Goal: Task Accomplishment & Management: Use online tool/utility

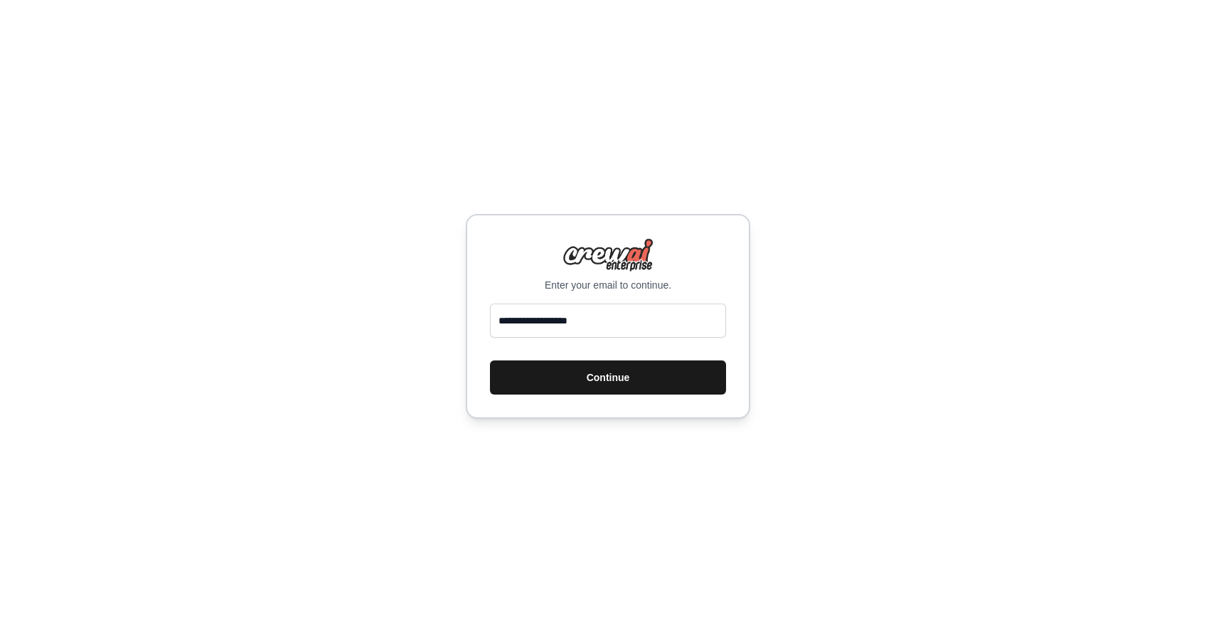
click at [622, 371] on button "Continue" at bounding box center [608, 378] width 236 height 34
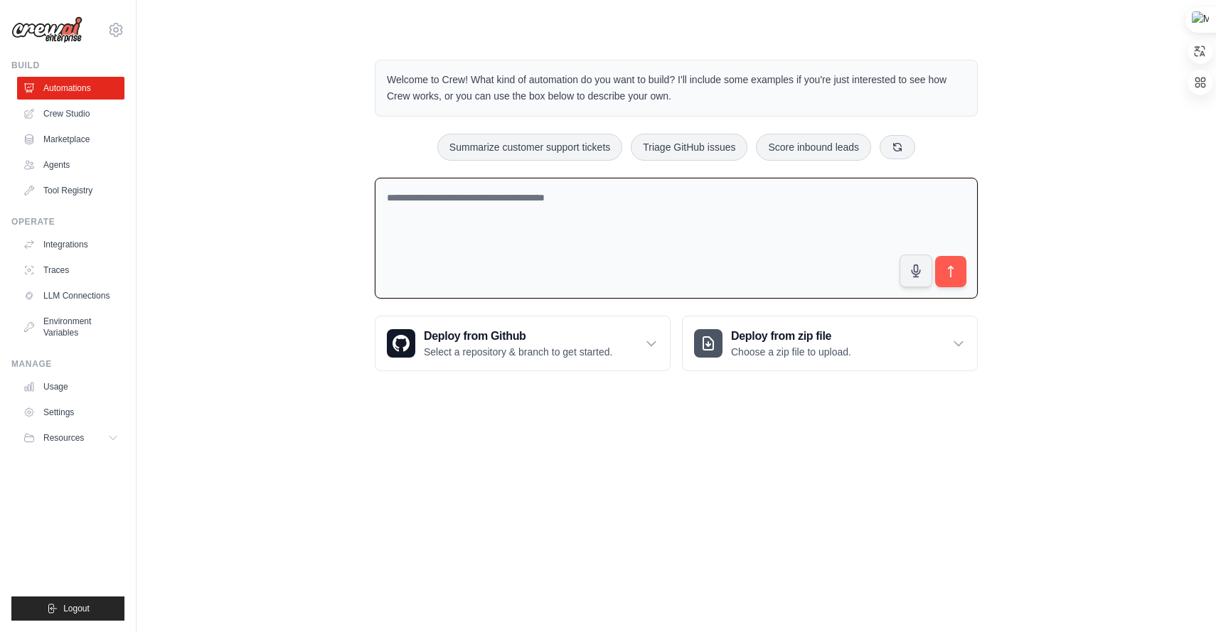
click at [812, 229] on textarea at bounding box center [676, 239] width 603 height 122
click at [423, 194] on textarea "**********" at bounding box center [676, 239] width 603 height 122
click at [542, 196] on textarea "**********" at bounding box center [676, 239] width 603 height 122
click at [627, 205] on textarea "**********" at bounding box center [676, 239] width 603 height 122
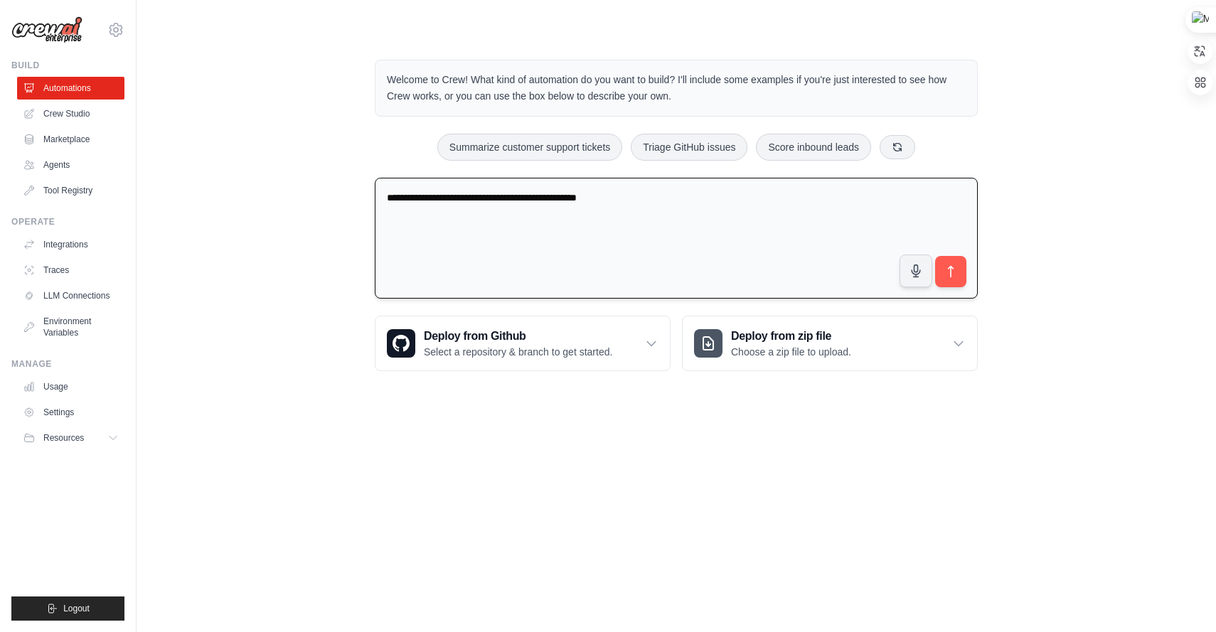
click at [627, 205] on textarea "**********" at bounding box center [676, 239] width 603 height 122
drag, startPoint x: 499, startPoint y: 199, endPoint x: 609, endPoint y: 198, distance: 109.6
click at [609, 198] on textarea "**********" at bounding box center [676, 239] width 603 height 122
click at [628, 204] on textarea "**********" at bounding box center [676, 239] width 603 height 122
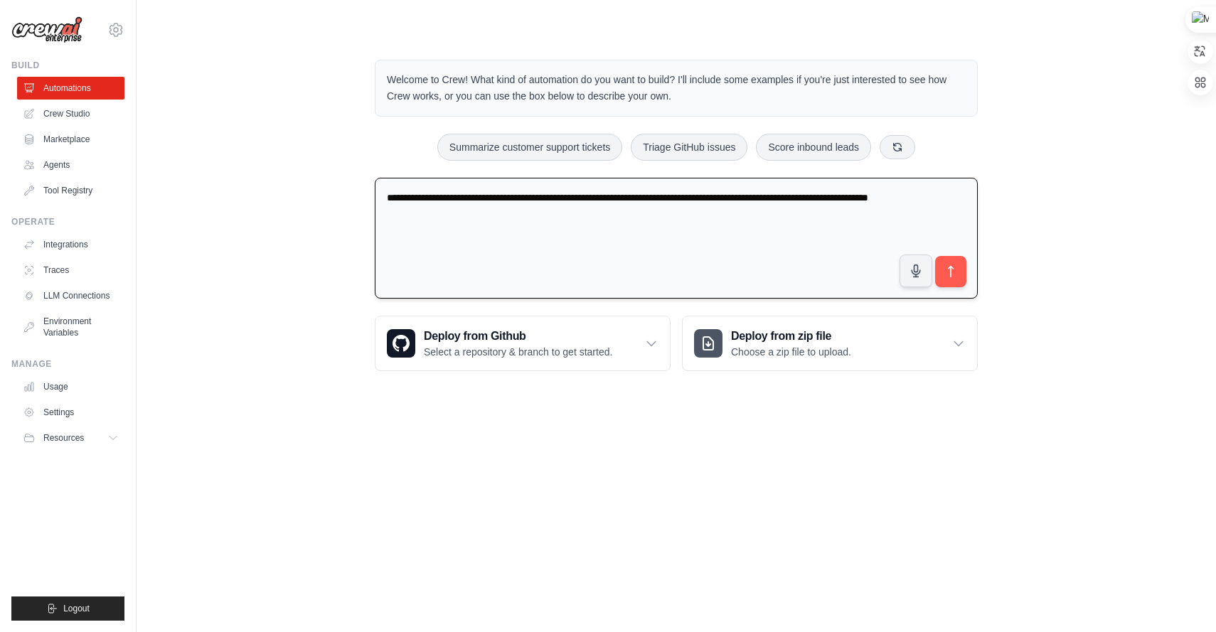
drag, startPoint x: 684, startPoint y: 198, endPoint x: 694, endPoint y: 198, distance: 10.0
click at [694, 198] on textarea "**********" at bounding box center [676, 239] width 603 height 122
click at [652, 198] on textarea "**********" at bounding box center [676, 239] width 603 height 122
click at [768, 207] on textarea "**********" at bounding box center [676, 239] width 603 height 122
click at [630, 197] on textarea "**********" at bounding box center [676, 239] width 603 height 122
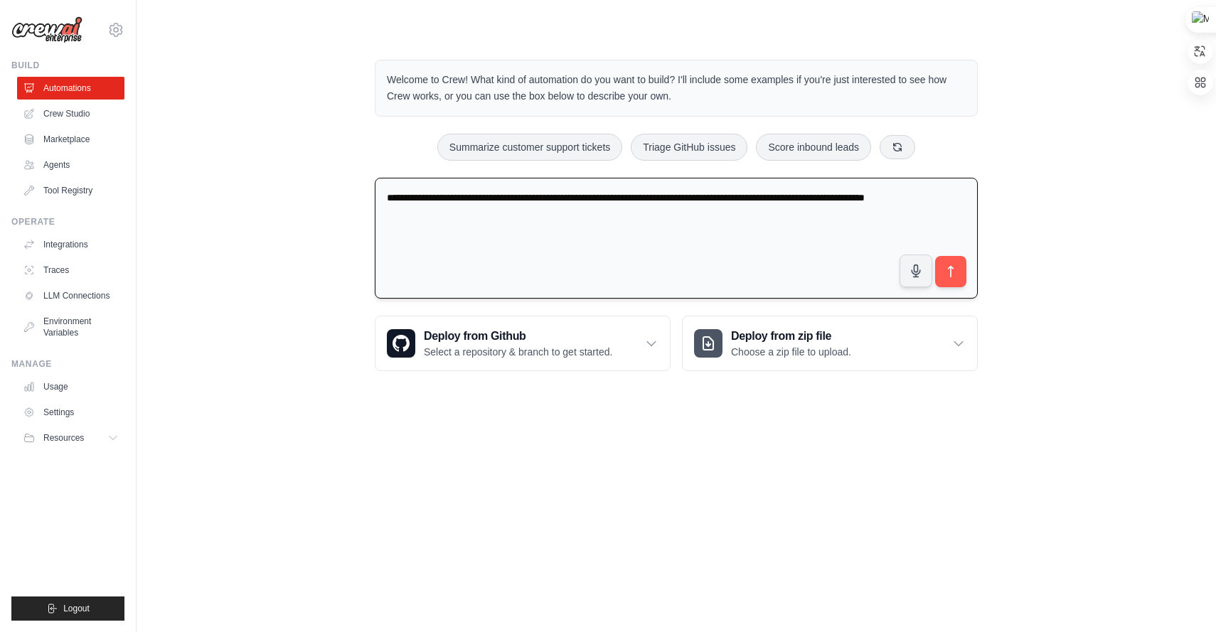
click at [830, 198] on textarea "**********" at bounding box center [676, 239] width 603 height 122
click at [827, 197] on textarea "**********" at bounding box center [676, 239] width 603 height 122
click at [711, 218] on textarea "**********" at bounding box center [676, 239] width 603 height 122
type textarea "**********"
click at [375, 178] on span at bounding box center [375, 178] width 0 height 0
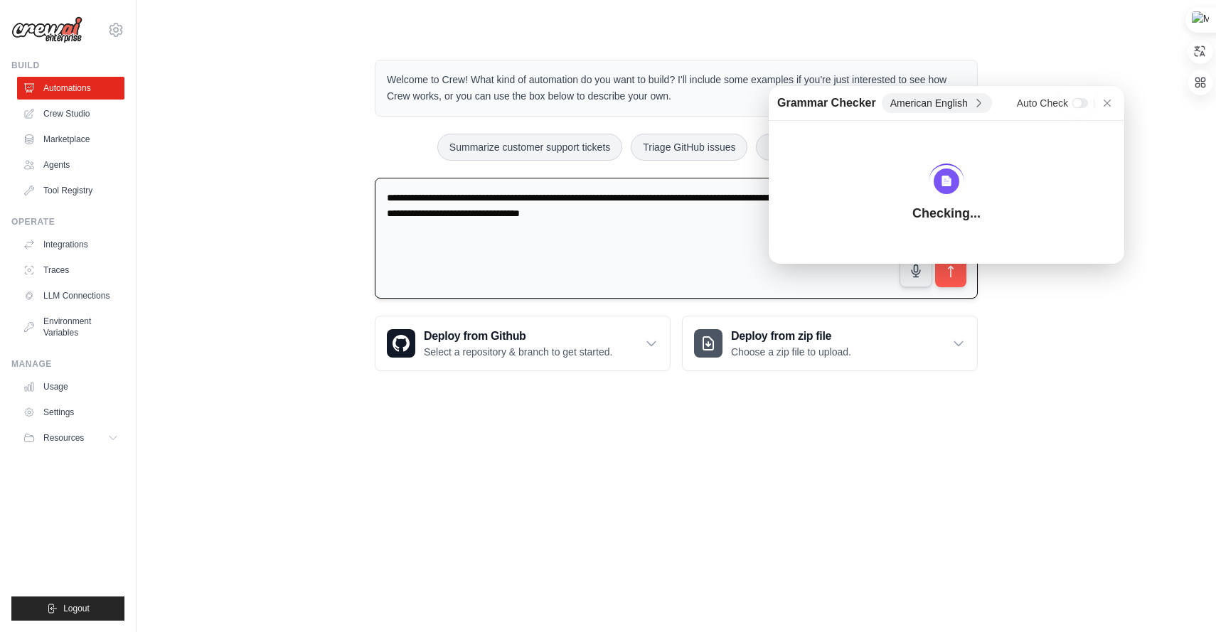
click at [971, 275] on textarea "**********" at bounding box center [676, 239] width 603 height 122
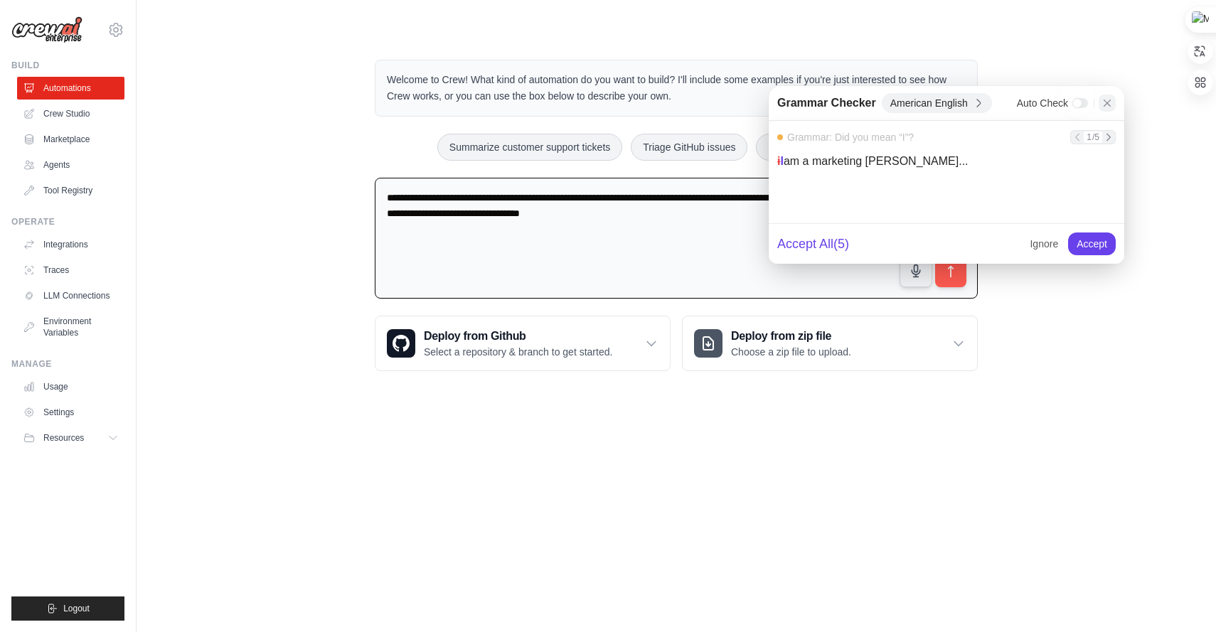
click at [1110, 104] on icon at bounding box center [1107, 102] width 11 height 11
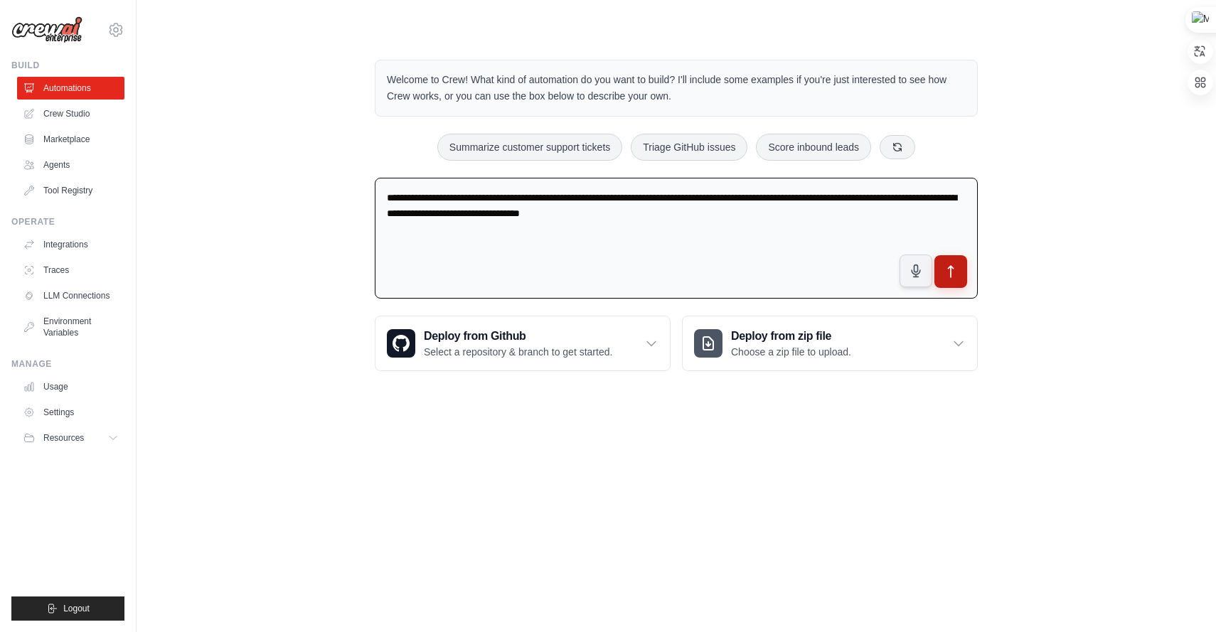
click at [953, 268] on icon "submit" at bounding box center [951, 271] width 5 height 11
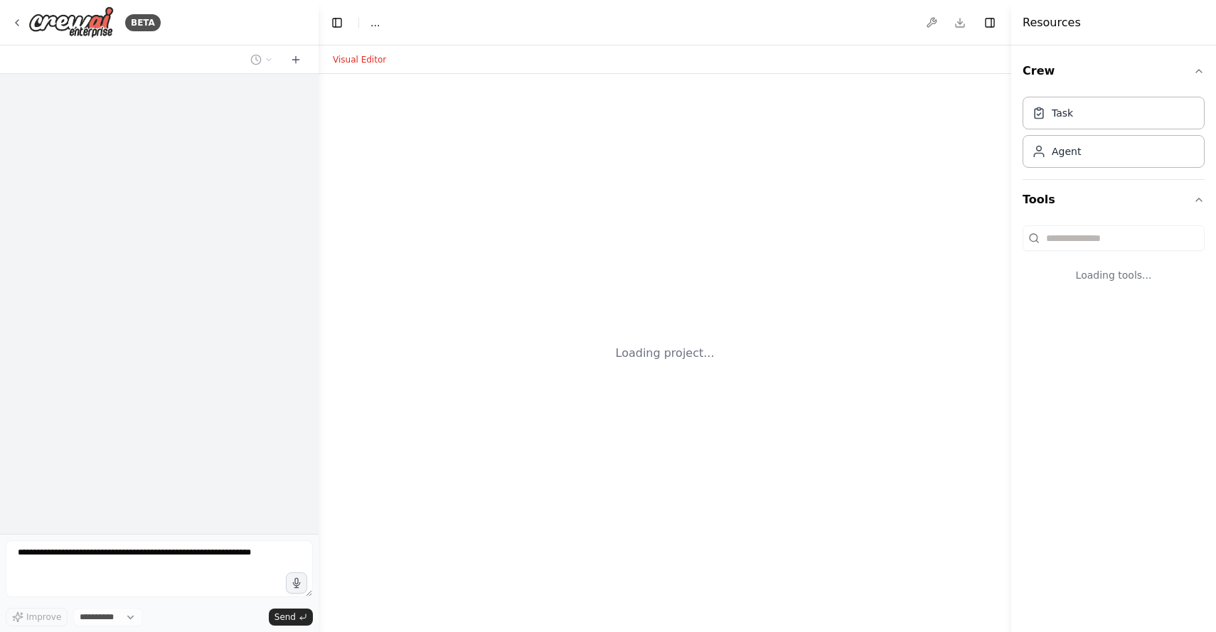
select select "****"
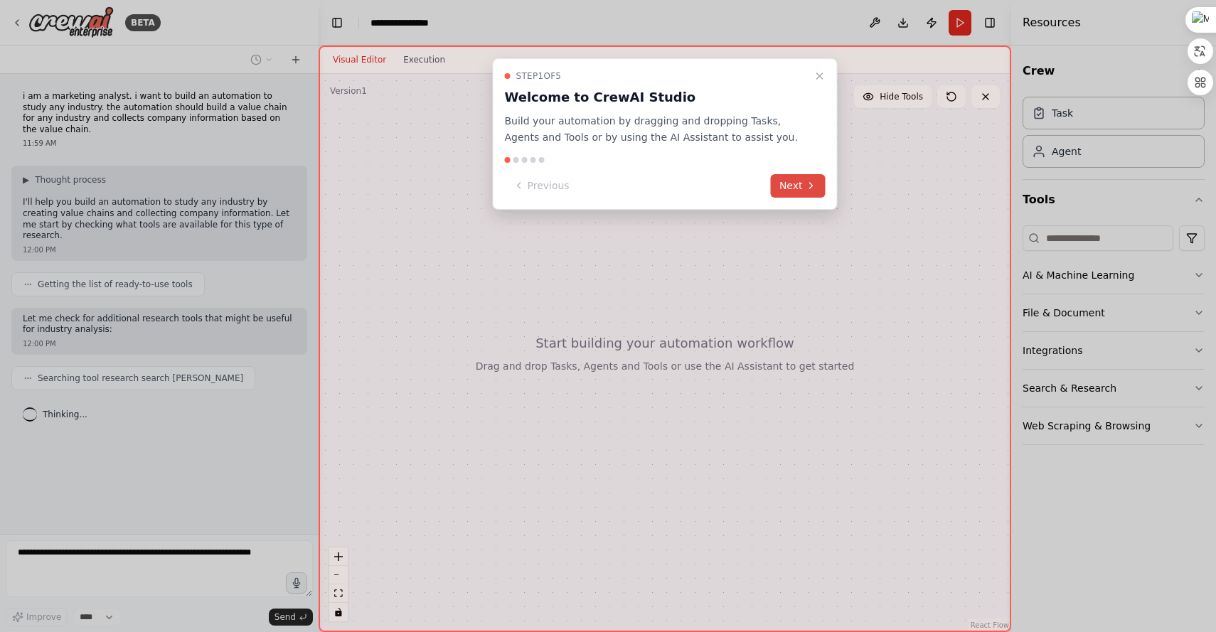
click at [803, 189] on button "Next" at bounding box center [798, 185] width 55 height 23
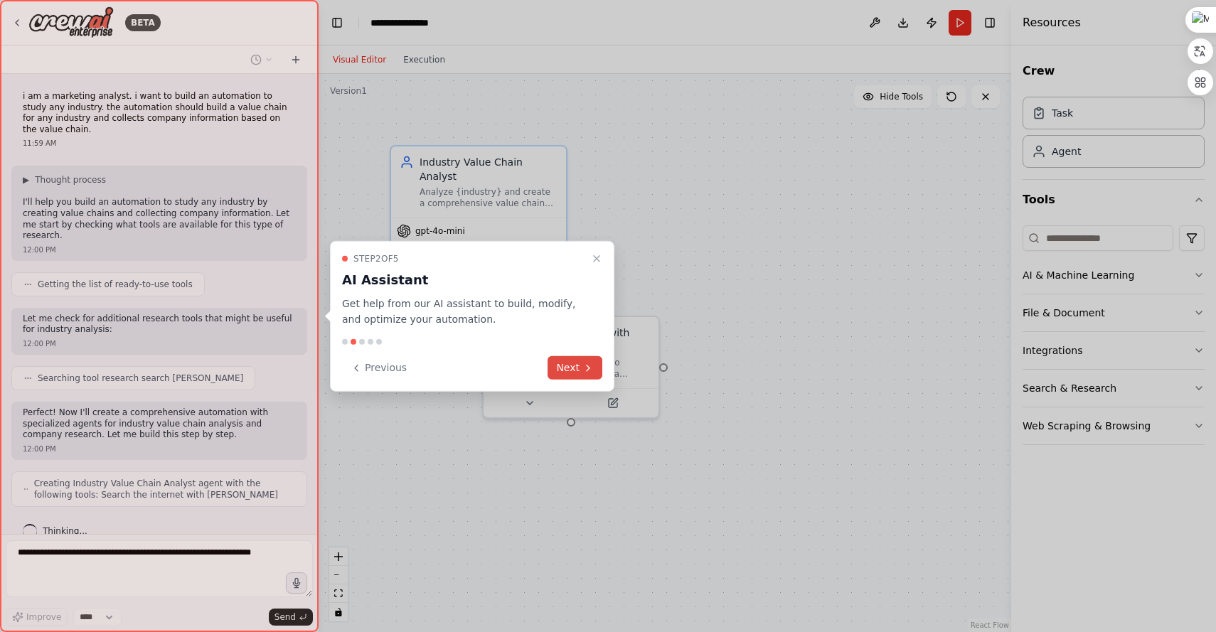
click at [578, 368] on button "Next" at bounding box center [575, 367] width 55 height 23
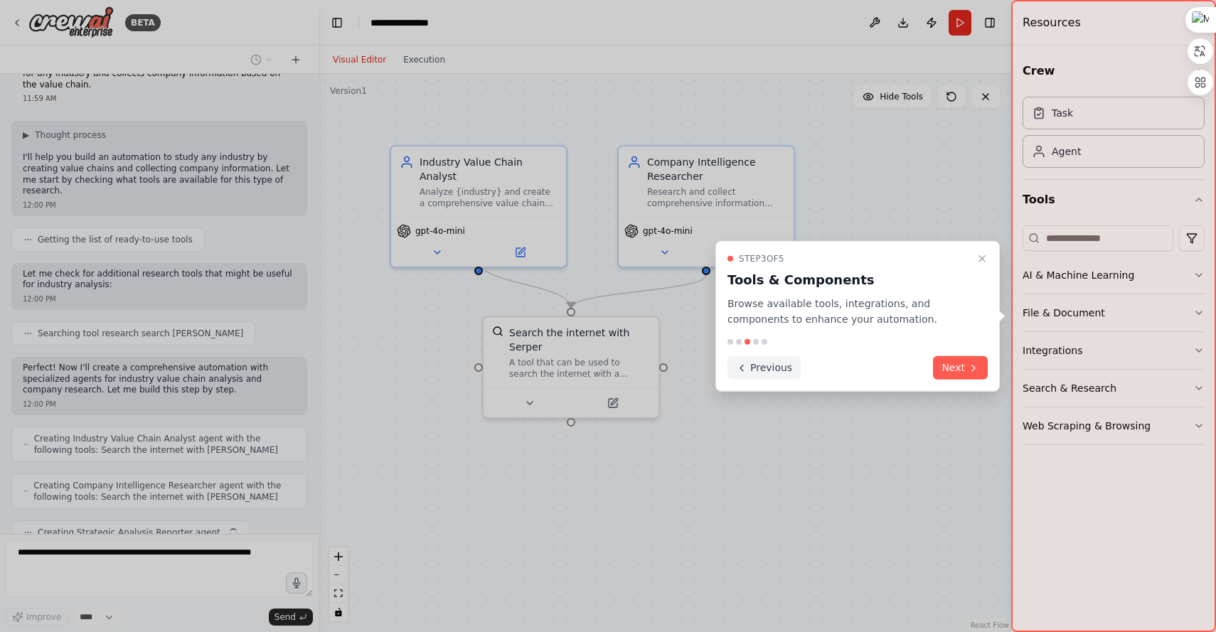
scroll to position [80, 0]
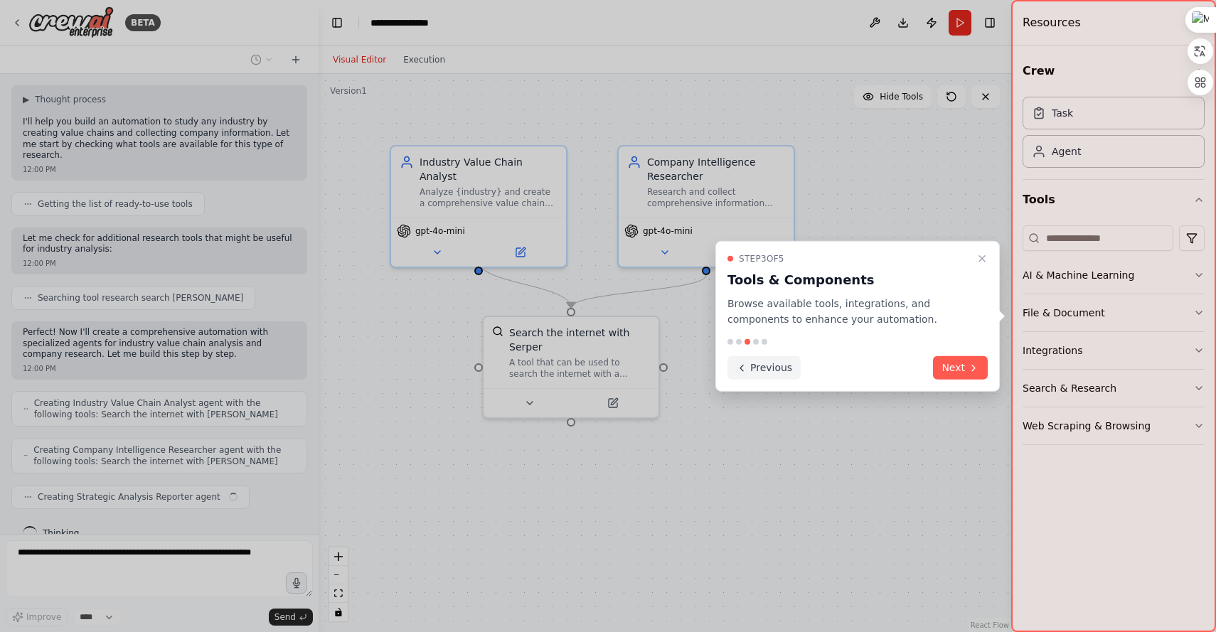
click at [770, 363] on button "Previous" at bounding box center [764, 367] width 73 height 23
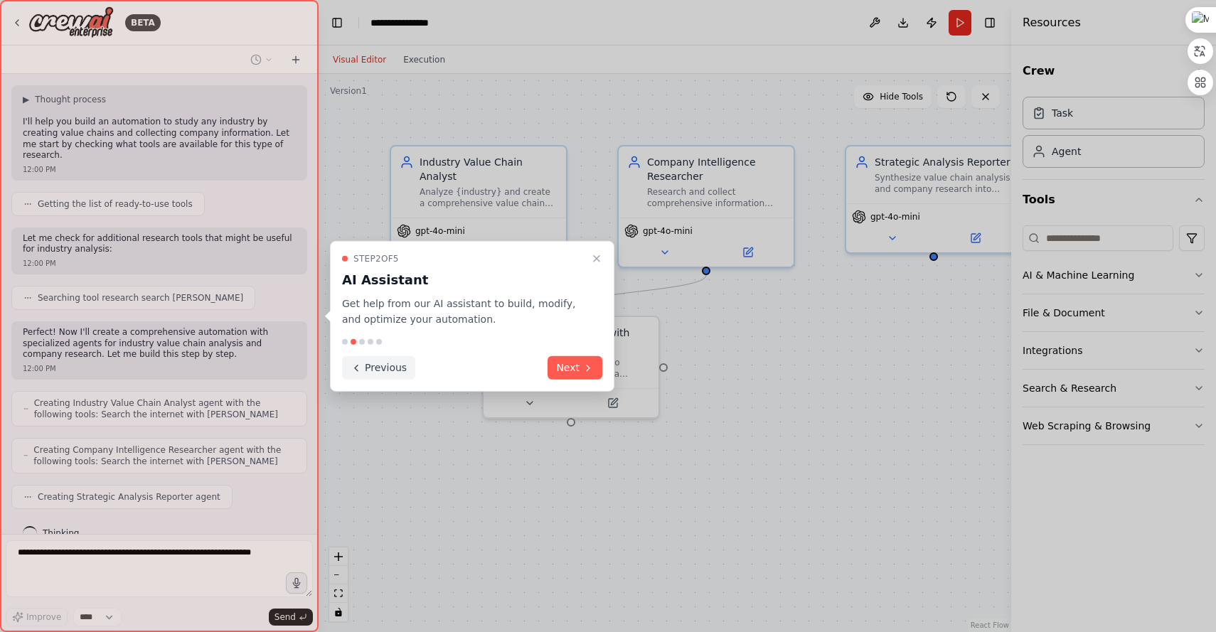
click at [371, 371] on button "Previous" at bounding box center [378, 367] width 73 height 23
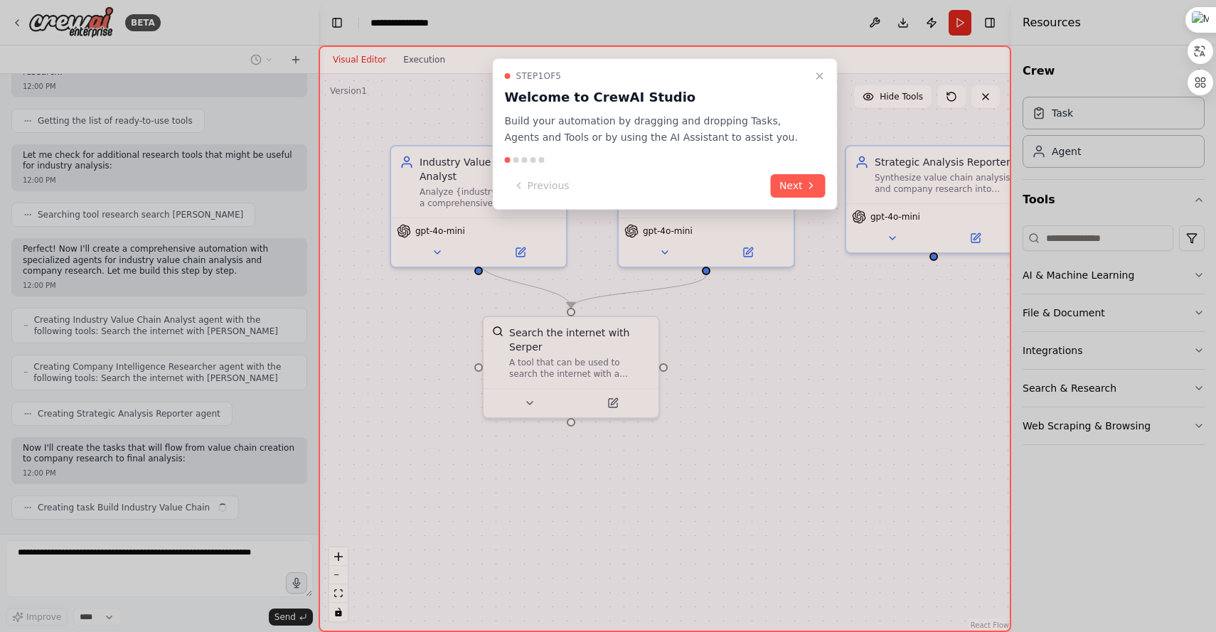
scroll to position [174, 0]
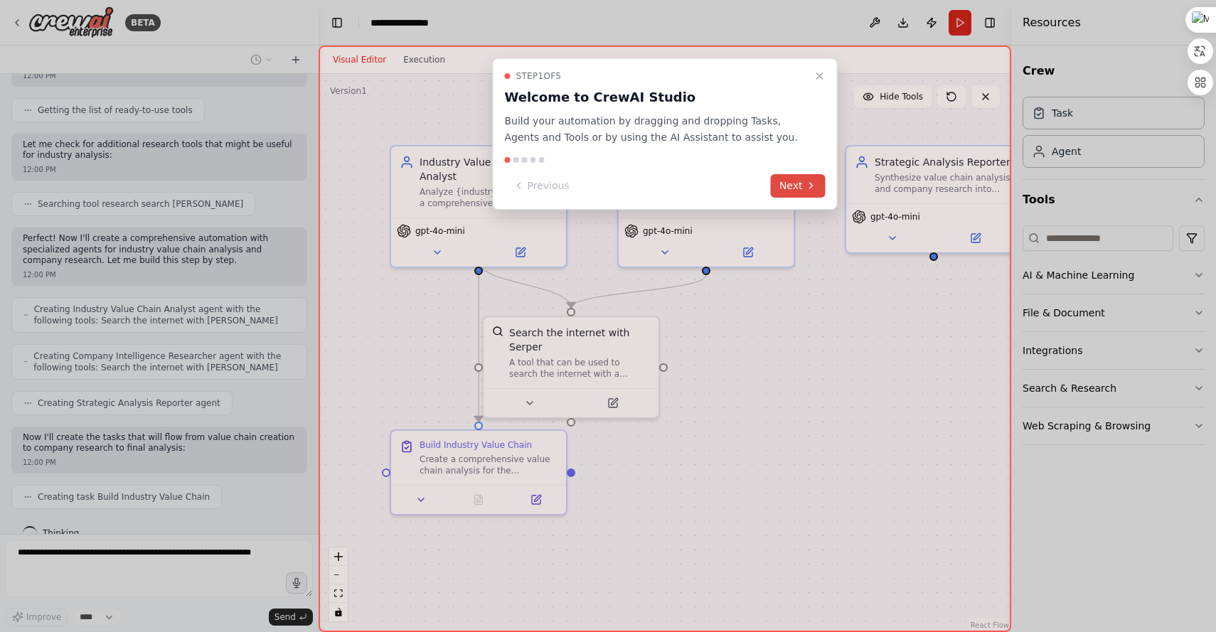
click at [808, 187] on icon at bounding box center [811, 185] width 11 height 11
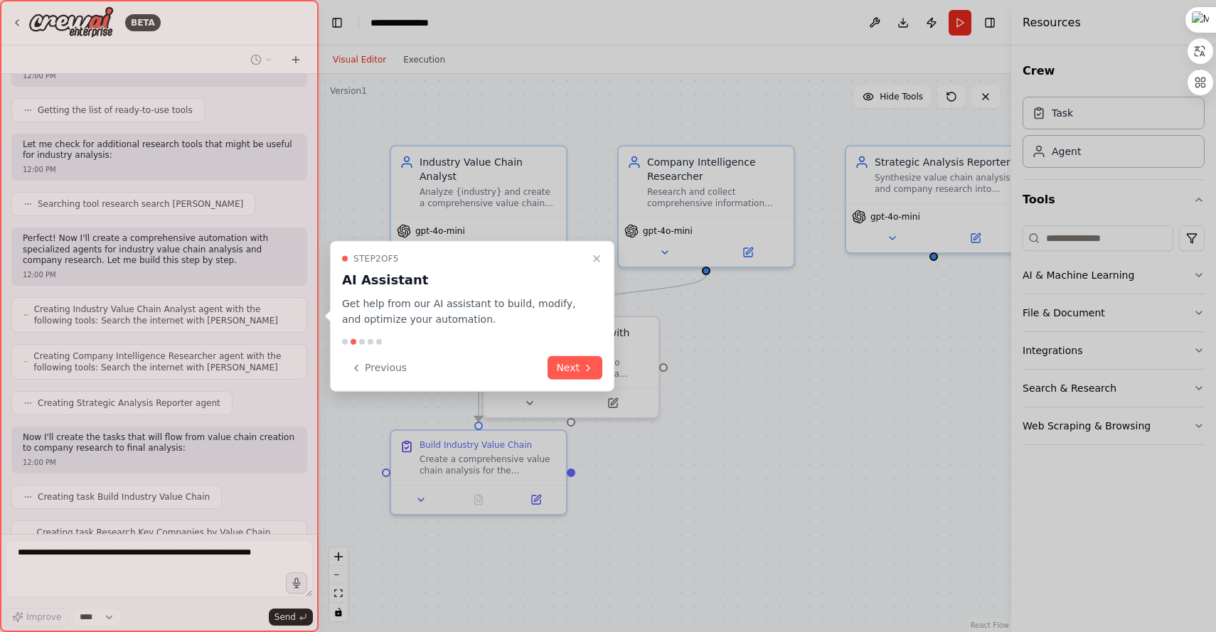
scroll to position [221, 0]
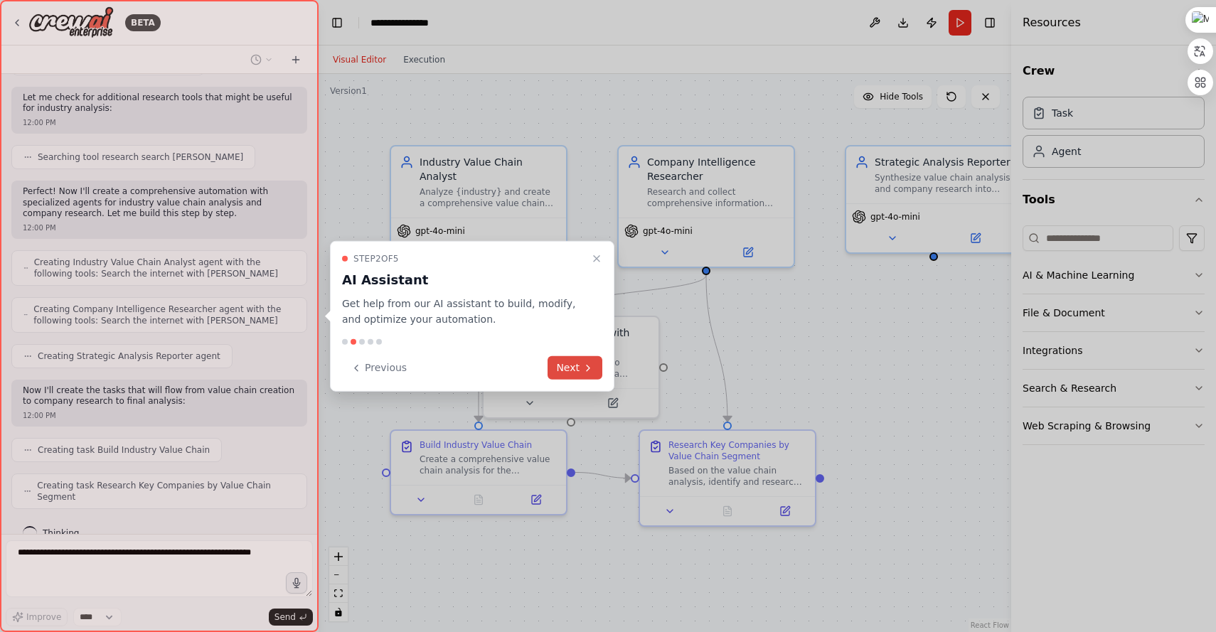
click at [583, 368] on icon at bounding box center [588, 367] width 11 height 11
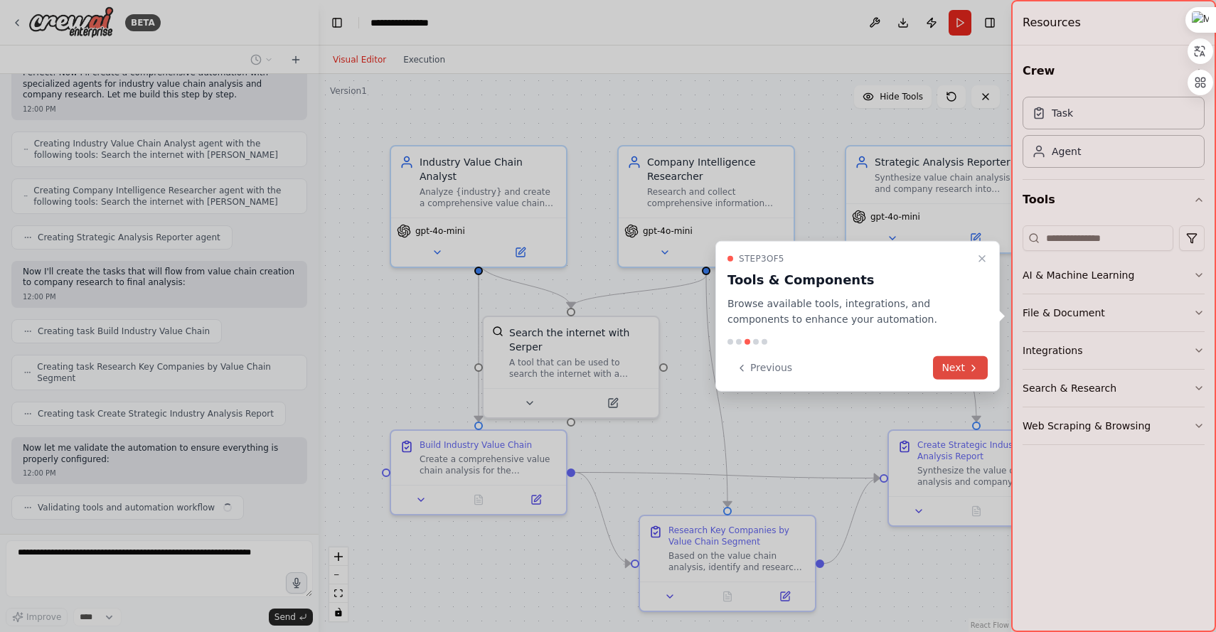
scroll to position [351, 0]
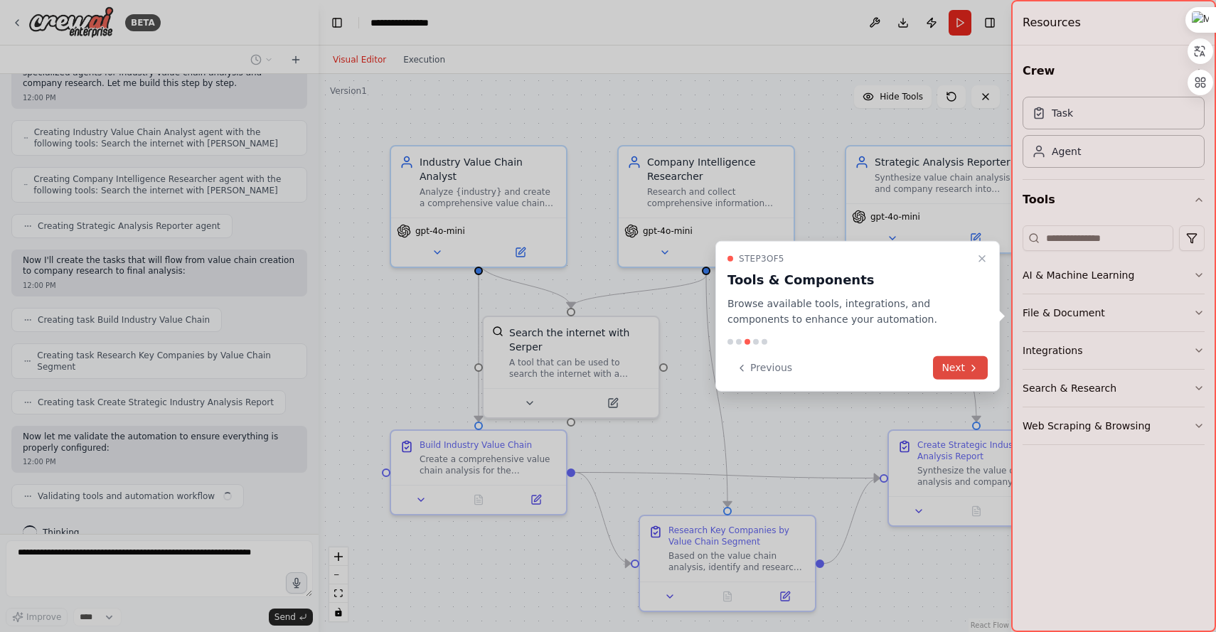
click at [968, 363] on icon at bounding box center [973, 367] width 11 height 11
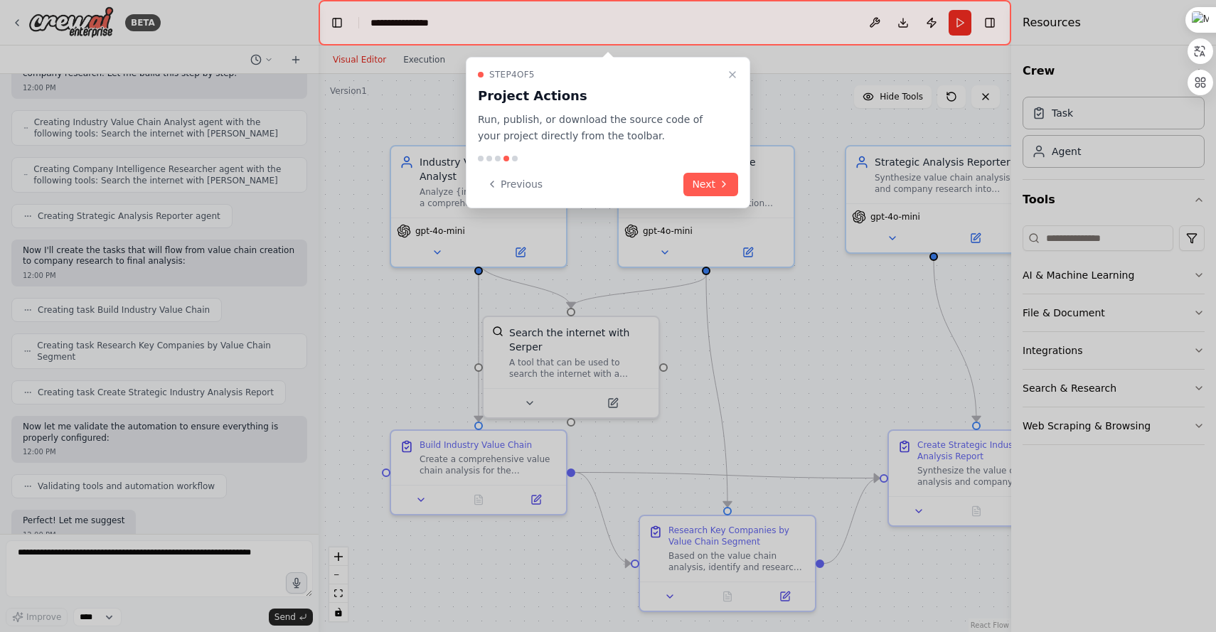
scroll to position [434, 0]
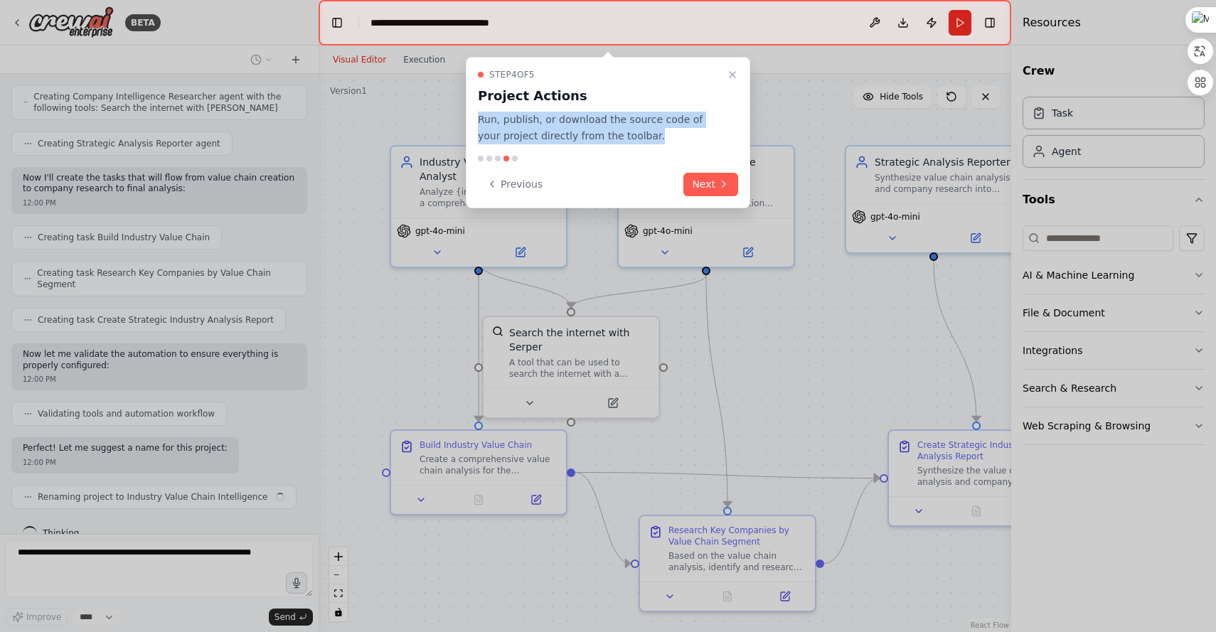
drag, startPoint x: 649, startPoint y: 107, endPoint x: 648, endPoint y: 132, distance: 24.9
click at [648, 132] on div "Step 4 of 5 Project Actions Run, publish, or download the source code of your p…" at bounding box center [608, 106] width 260 height 75
click at [704, 181] on button "Next" at bounding box center [711, 184] width 55 height 23
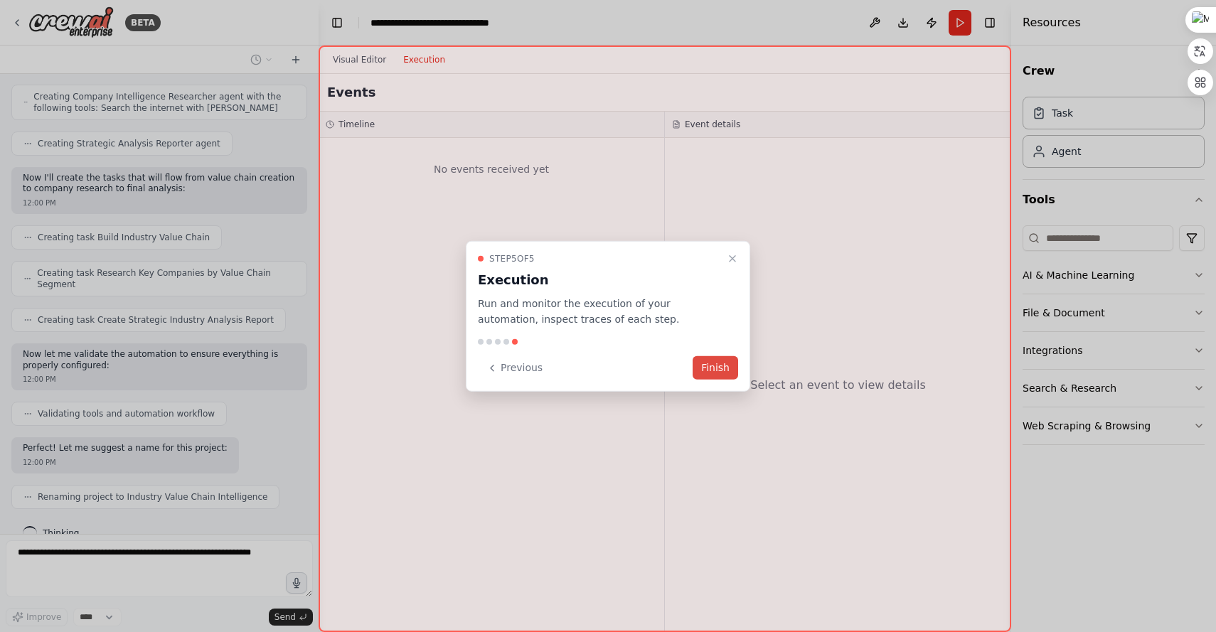
click at [721, 367] on button "Finish" at bounding box center [716, 367] width 46 height 23
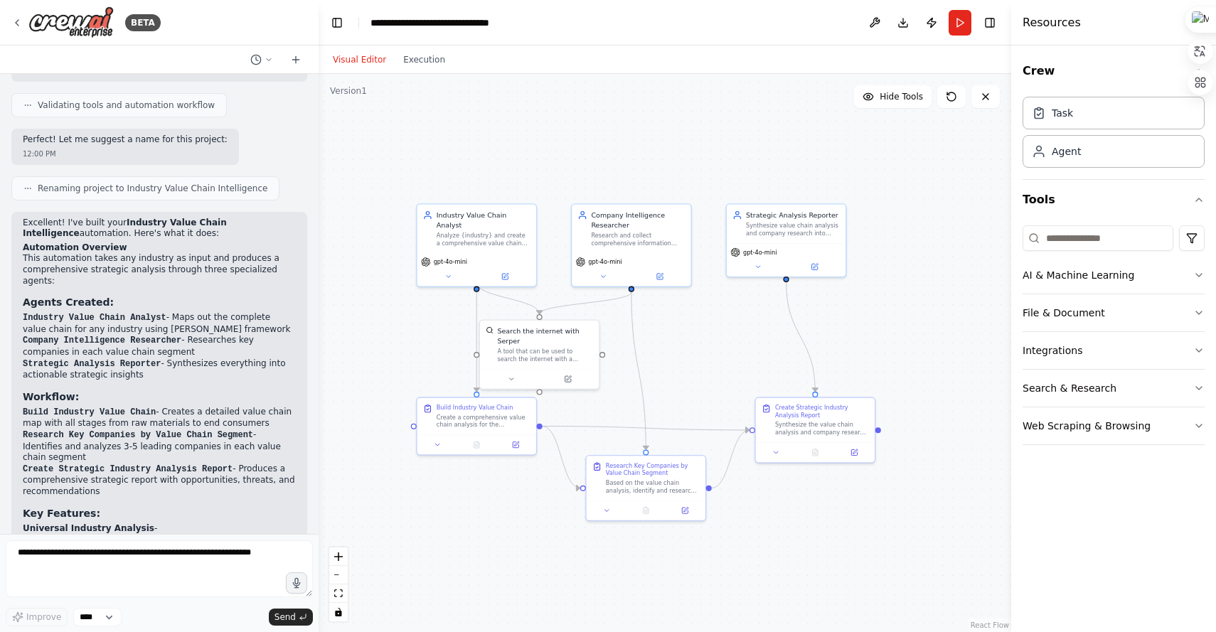
drag, startPoint x: 886, startPoint y: 336, endPoint x: 753, endPoint y: 336, distance: 133.0
click at [753, 336] on div ".deletable-edge-delete-btn { width: 20px; height: 20px; border: 0px solid #ffff…" at bounding box center [665, 353] width 693 height 558
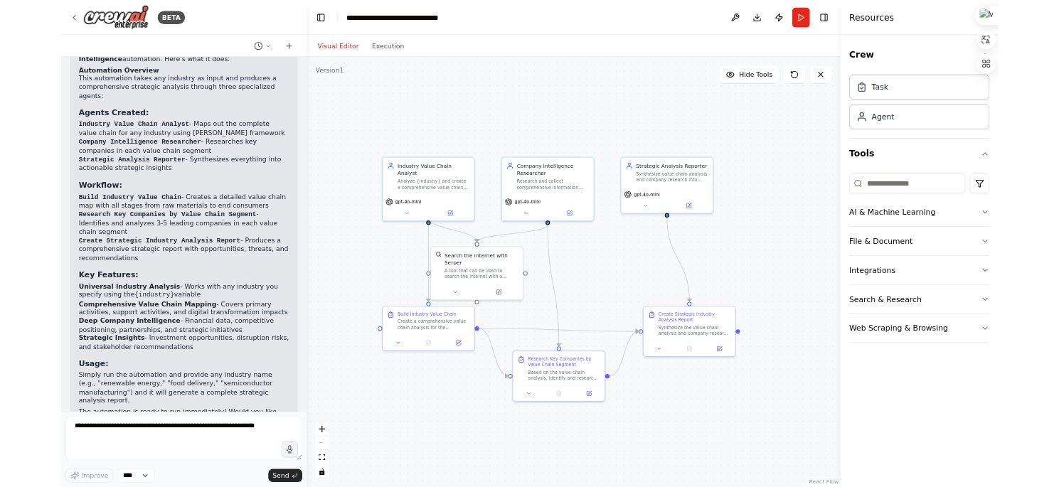
scroll to position [1044, 0]
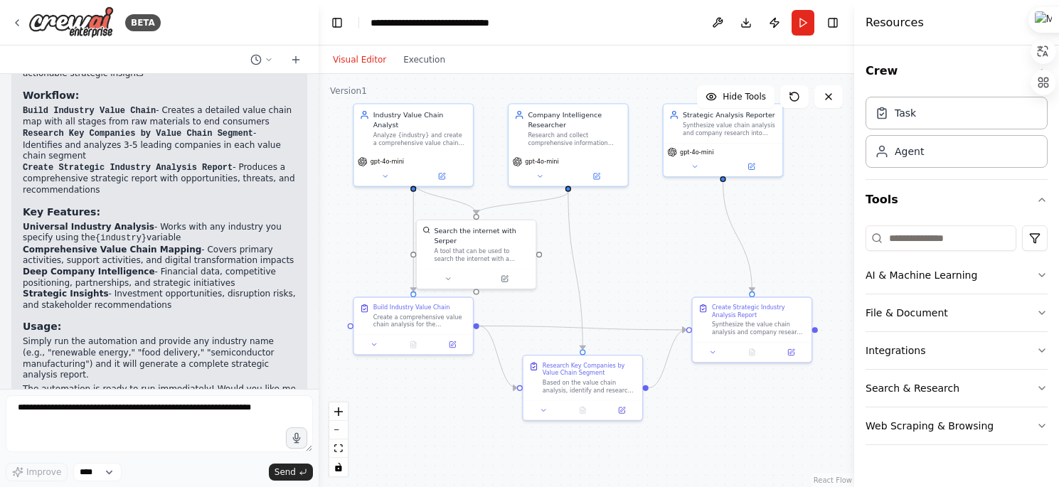
drag, startPoint x: 785, startPoint y: 175, endPoint x: 722, endPoint y: 76, distance: 117.4
click at [722, 76] on div ".deletable-edge-delete-btn { width: 20px; height: 20px; border: 0px solid #ffff…" at bounding box center [587, 280] width 536 height 413
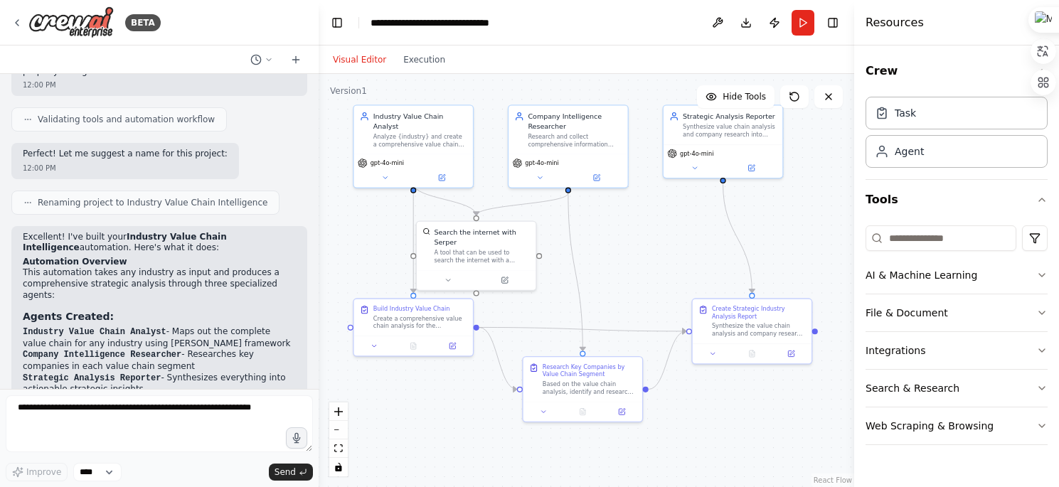
scroll to position [0, 0]
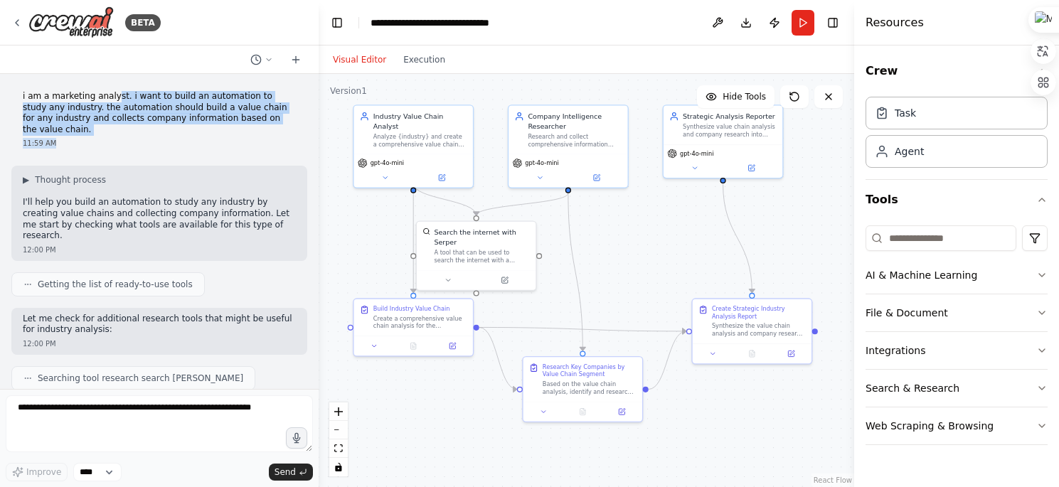
drag, startPoint x: 114, startPoint y: 100, endPoint x: 121, endPoint y: 129, distance: 30.7
click at [121, 129] on div "i am a marketing analyst. i want to build an automation to study any industry. …" at bounding box center [159, 119] width 296 height 69
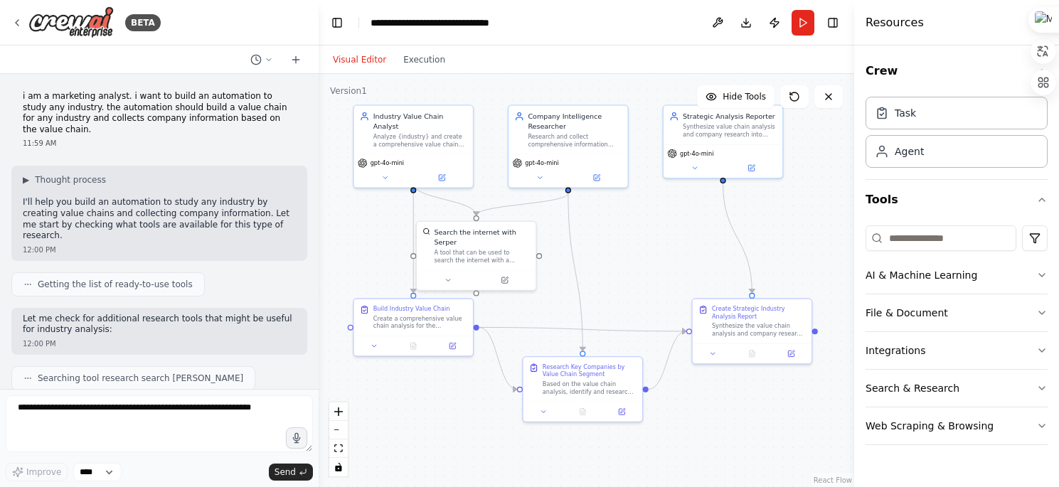
click at [279, 126] on div "i am a marketing analyst. i want to build an automation to study any industry. …" at bounding box center [159, 119] width 296 height 69
drag, startPoint x: 56, startPoint y: 193, endPoint x: 124, endPoint y: 216, distance: 72.2
click at [124, 219] on div "▶ Thought process I'll help you build an automation to study any industry by cr…" at bounding box center [159, 213] width 296 height 95
drag, startPoint x: 208, startPoint y: 186, endPoint x: 195, endPoint y: 226, distance: 42.5
click at [195, 226] on div "▶ Thought process I'll help you build an automation to study any industry by cr…" at bounding box center [159, 213] width 296 height 95
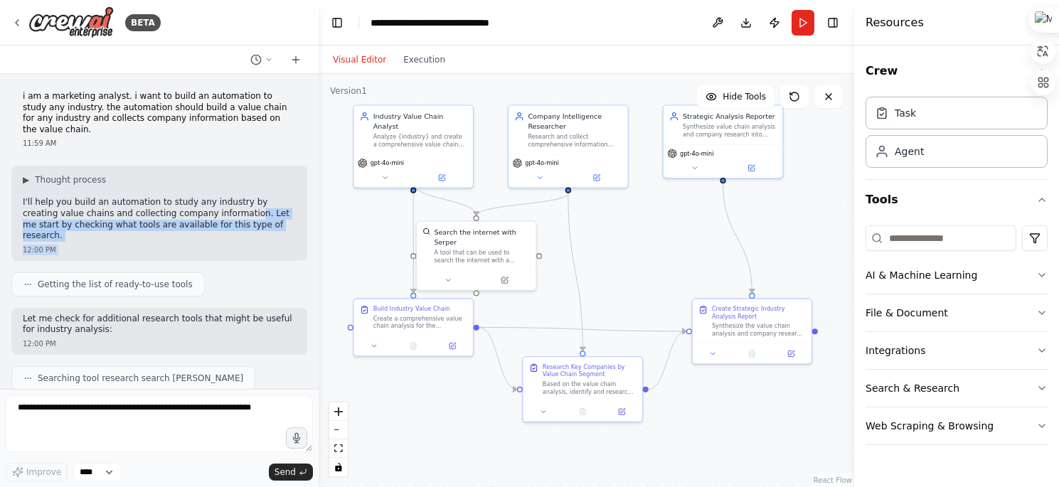
drag, startPoint x: 211, startPoint y: 198, endPoint x: 211, endPoint y: 248, distance: 50.5
click at [211, 248] on div "i am a marketing analyst. i want to build an automation to study any industry. …" at bounding box center [159, 231] width 319 height 315
click at [206, 314] on p "Let me check for additional research tools that might be useful for industry an…" at bounding box center [159, 325] width 273 height 22
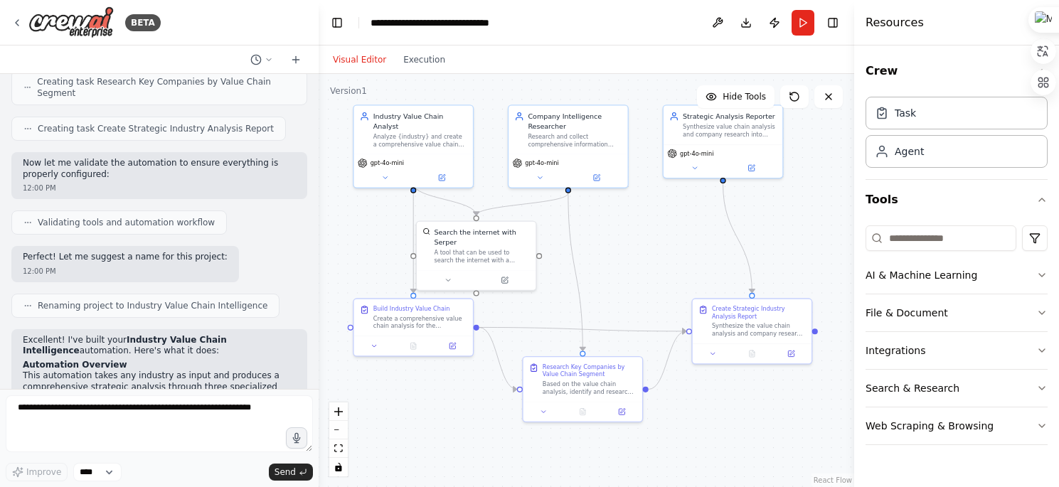
scroll to position [861, 0]
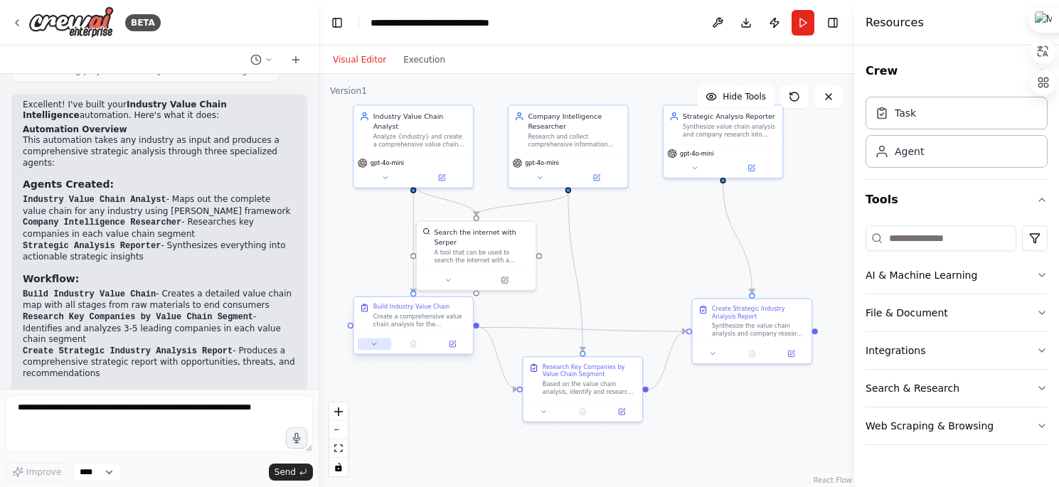
click at [371, 343] on icon at bounding box center [375, 344] width 8 height 8
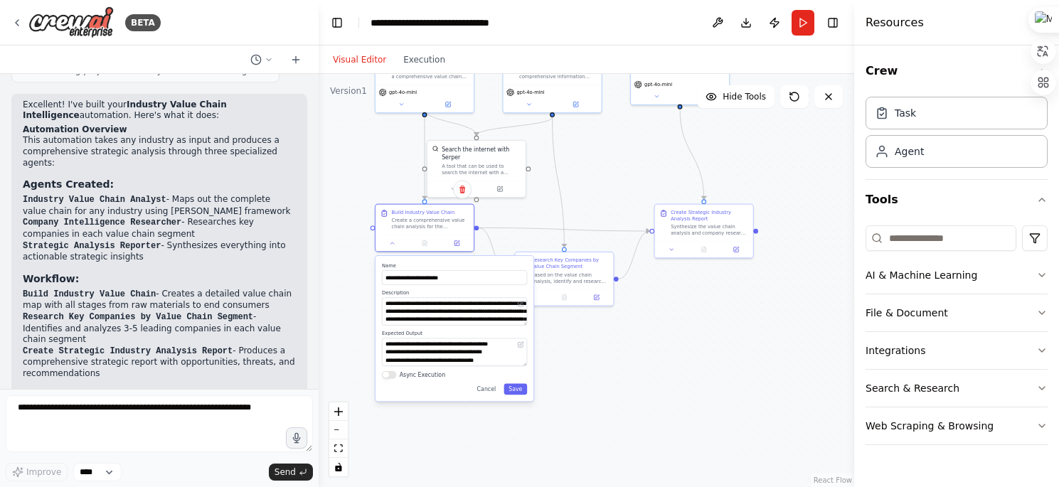
drag, startPoint x: 733, startPoint y: 423, endPoint x: 731, endPoint y: 324, distance: 98.2
click at [731, 324] on div ".deletable-edge-delete-btn { width: 20px; height: 20px; border: 0px solid #ffff…" at bounding box center [587, 280] width 536 height 413
click at [994, 283] on button "AI & Machine Learning" at bounding box center [957, 275] width 182 height 37
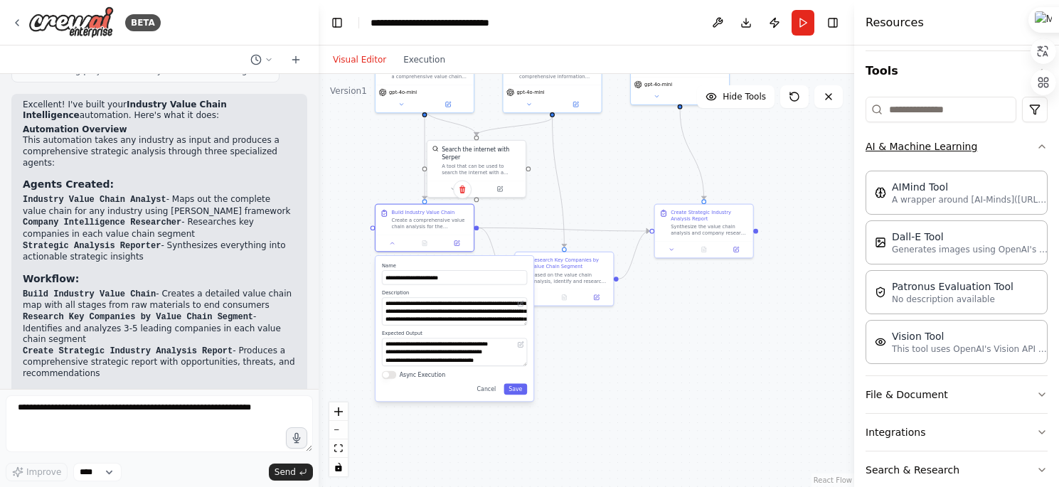
scroll to position [191, 0]
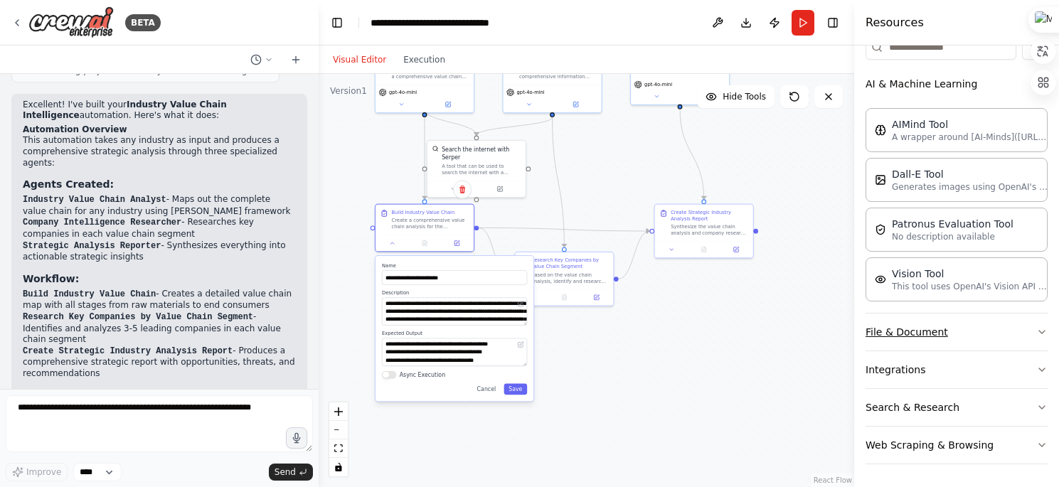
click at [984, 349] on button "File & Document" at bounding box center [957, 332] width 182 height 37
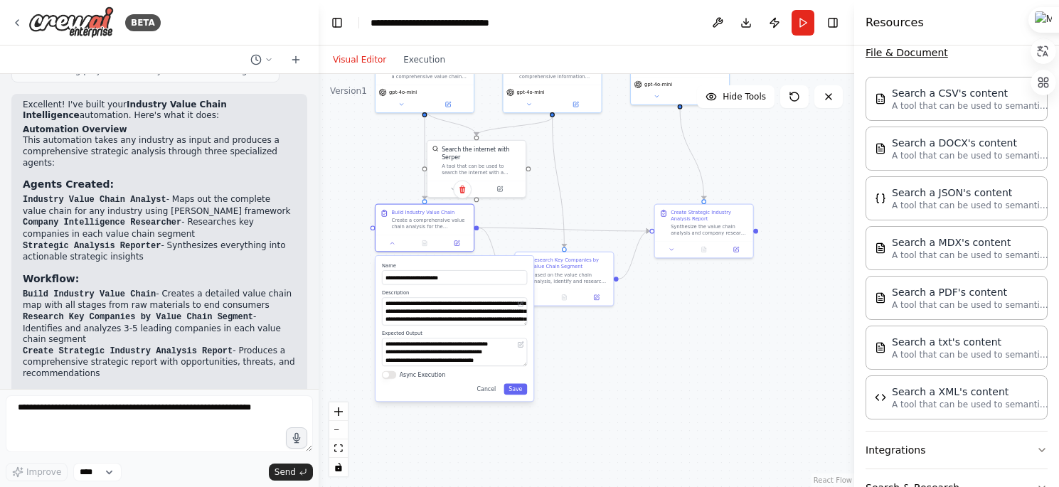
scroll to position [551, 0]
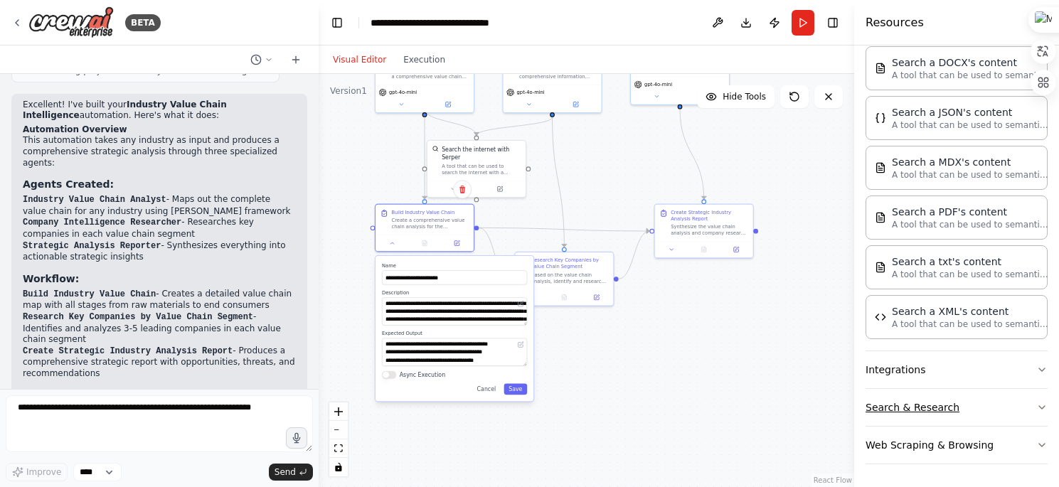
click at [985, 389] on button "Search & Research" at bounding box center [957, 407] width 182 height 37
click at [987, 373] on button "Integrations" at bounding box center [957, 369] width 182 height 37
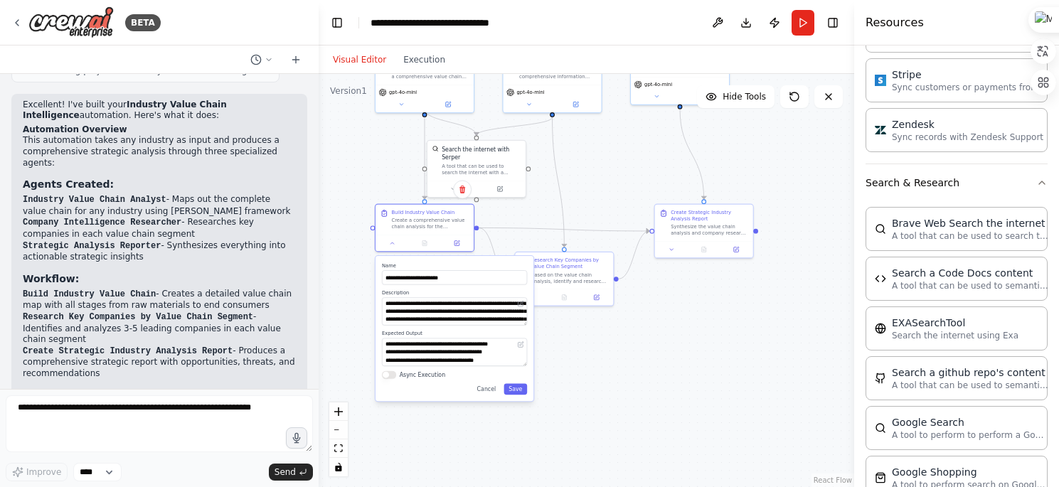
scroll to position [1734, 0]
click at [1029, 174] on button "Search & Research" at bounding box center [957, 182] width 182 height 37
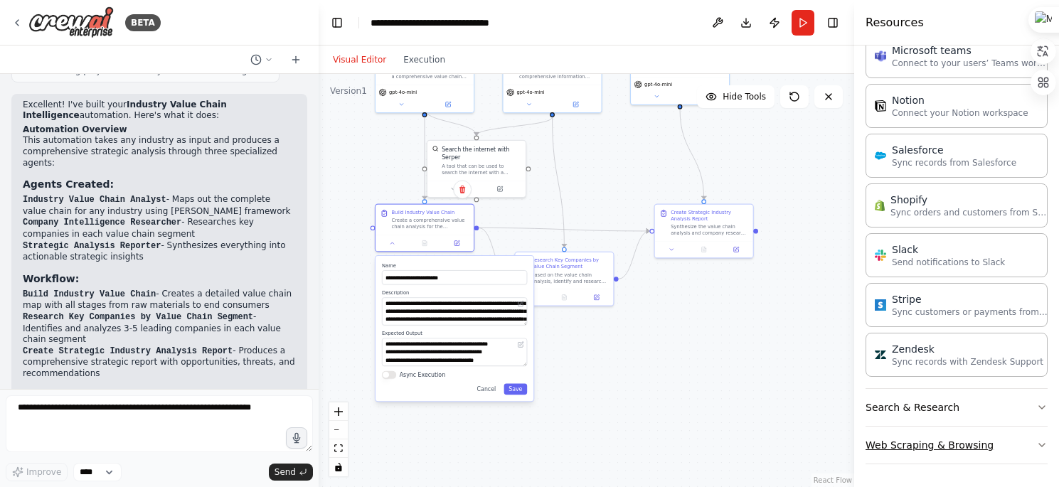
click at [998, 445] on button "Web Scraping & Browsing" at bounding box center [957, 445] width 182 height 37
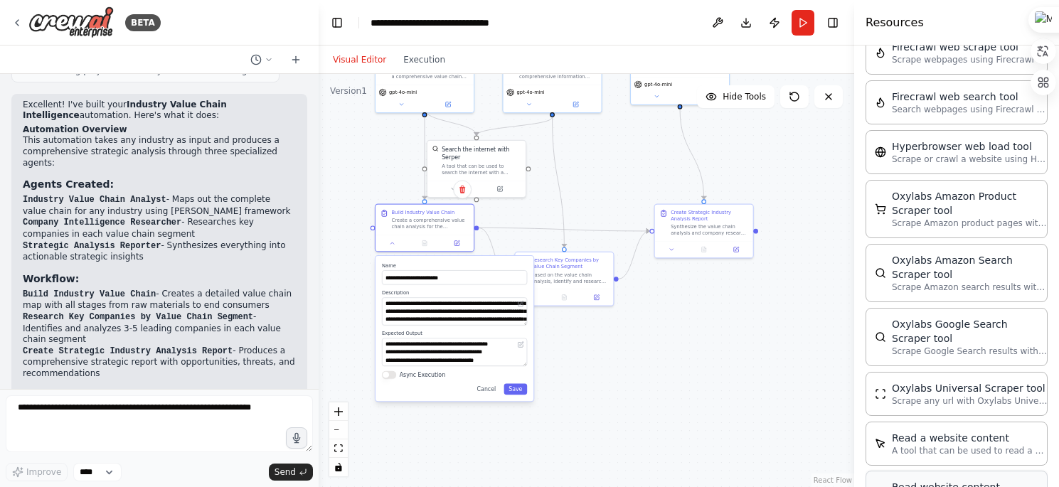
scroll to position [2042, 0]
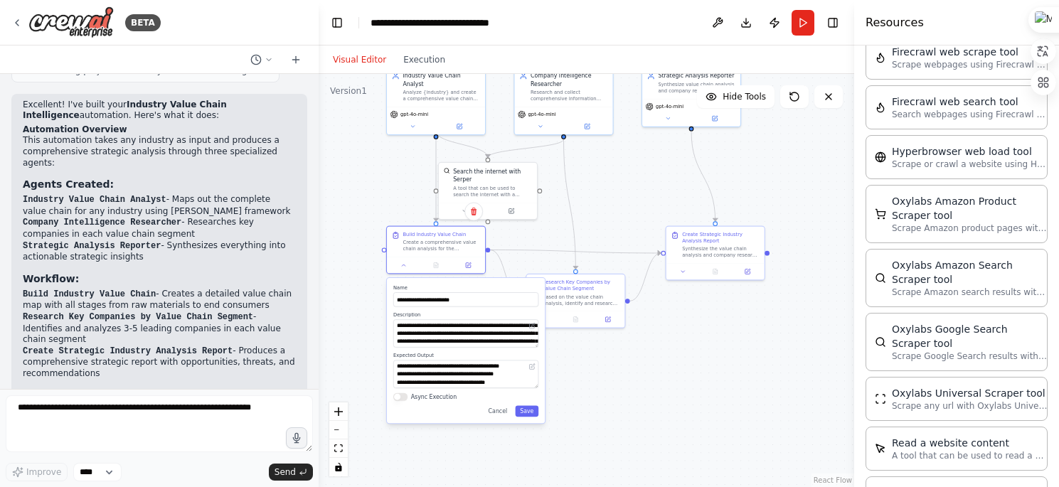
drag, startPoint x: 680, startPoint y: 322, endPoint x: 691, endPoint y: 344, distance: 24.8
click at [691, 344] on div ".deletable-edge-delete-btn { width: 20px; height: 20px; border: 0px solid #ffff…" at bounding box center [587, 280] width 536 height 413
click at [565, 397] on div ".deletable-edge-delete-btn { width: 20px; height: 20px; border: 0px solid #ffff…" at bounding box center [587, 280] width 536 height 413
click at [477, 378] on textarea "**********" at bounding box center [465, 375] width 145 height 28
click at [529, 417] on div "**********" at bounding box center [466, 350] width 158 height 145
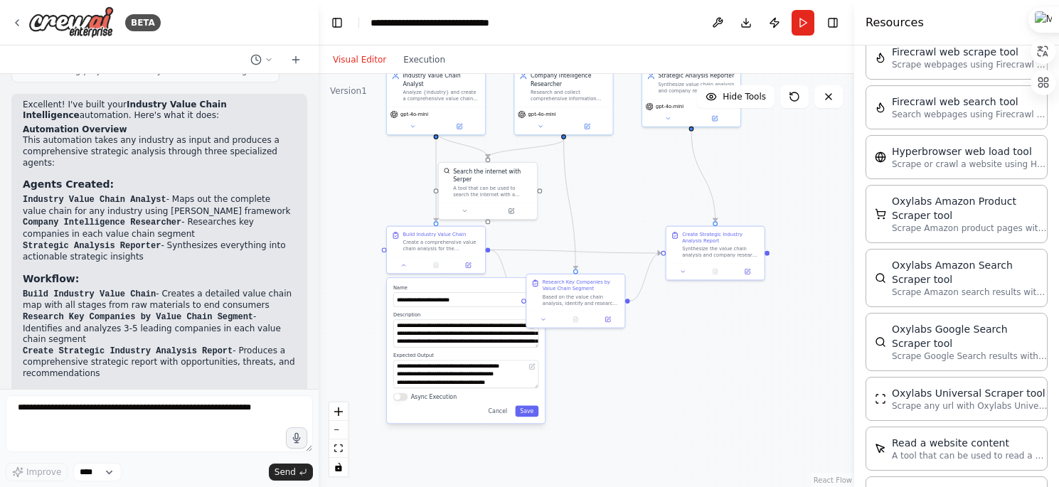
click at [618, 350] on div ".deletable-edge-delete-btn { width: 20px; height: 20px; border: 0px solid #ffff…" at bounding box center [587, 280] width 536 height 413
click at [453, 236] on div "Build Industry Value Chain Create a comprehensive value chain analysis for the …" at bounding box center [442, 240] width 78 height 21
click at [560, 208] on div ".deletable-edge-delete-btn { width: 20px; height: 20px; border: 0px solid #ffff…" at bounding box center [587, 280] width 536 height 413
click at [729, 265] on div at bounding box center [716, 270] width 98 height 16
click at [651, 375] on div ".deletable-edge-delete-btn { width: 20px; height: 20px; border: 0px solid #ffff…" at bounding box center [587, 280] width 536 height 413
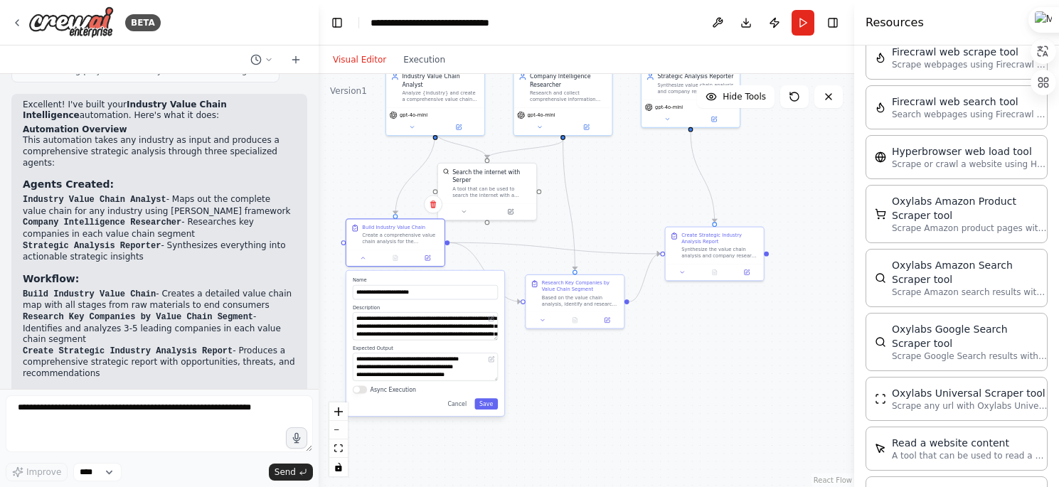
drag, startPoint x: 462, startPoint y: 279, endPoint x: 424, endPoint y: 275, distance: 38.7
click at [424, 275] on div "**********" at bounding box center [425, 343] width 158 height 145
click at [459, 407] on button "Cancel" at bounding box center [457, 403] width 28 height 11
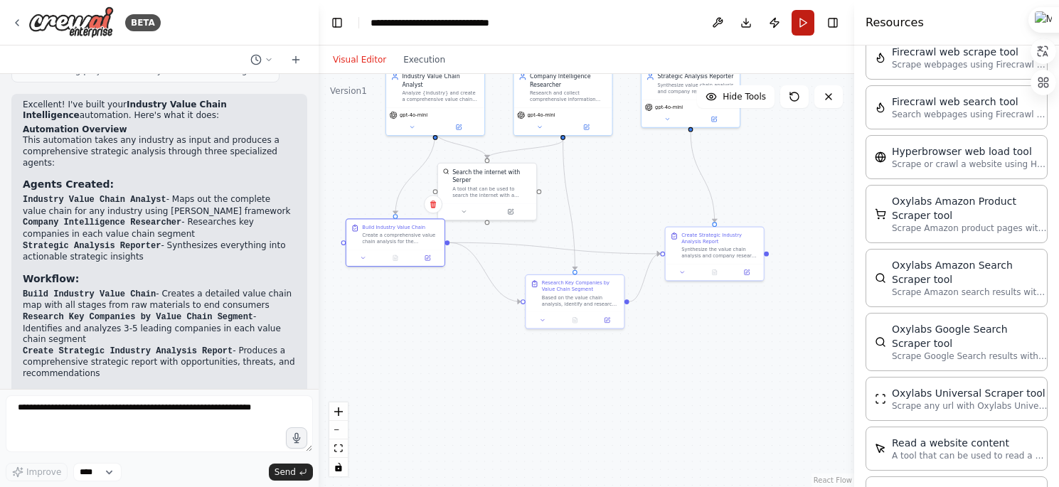
click at [803, 24] on button "Run" at bounding box center [803, 23] width 23 height 26
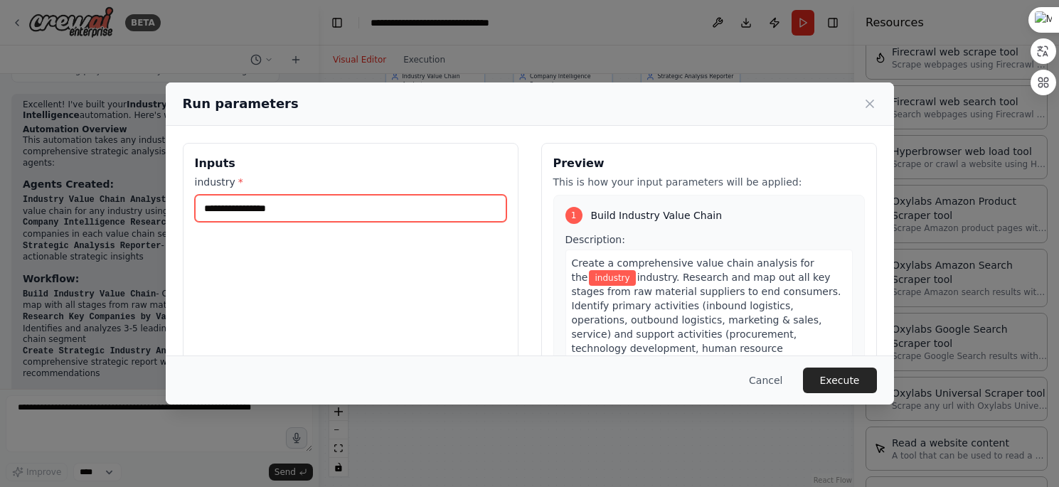
click at [352, 214] on input "industry *" at bounding box center [351, 208] width 312 height 27
type input "*"
type input "**********"
drag, startPoint x: 243, startPoint y: 211, endPoint x: 188, endPoint y: 211, distance: 55.5
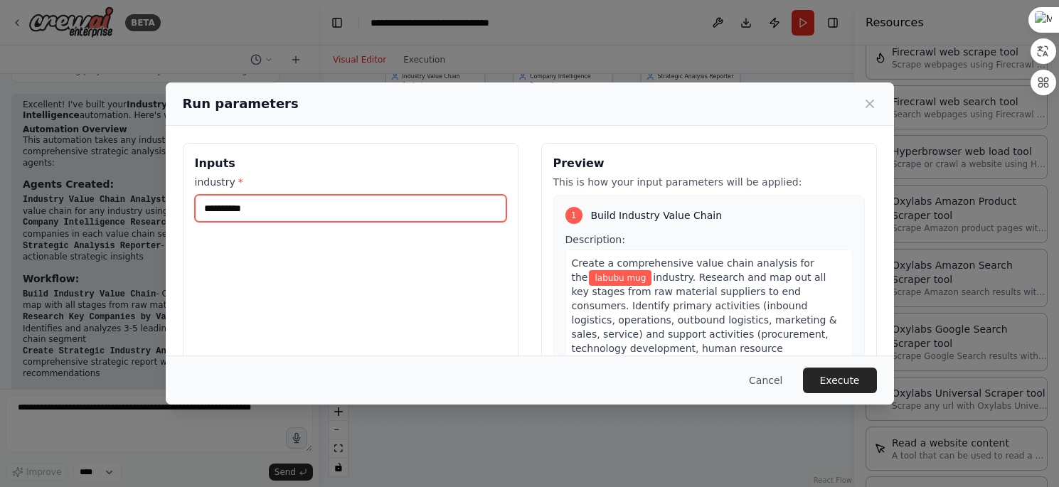
click at [188, 211] on div "**********" at bounding box center [351, 311] width 336 height 337
drag, startPoint x: 275, startPoint y: 213, endPoint x: 156, endPoint y: 213, distance: 119.5
click at [156, 213] on div "**********" at bounding box center [529, 243] width 1059 height 487
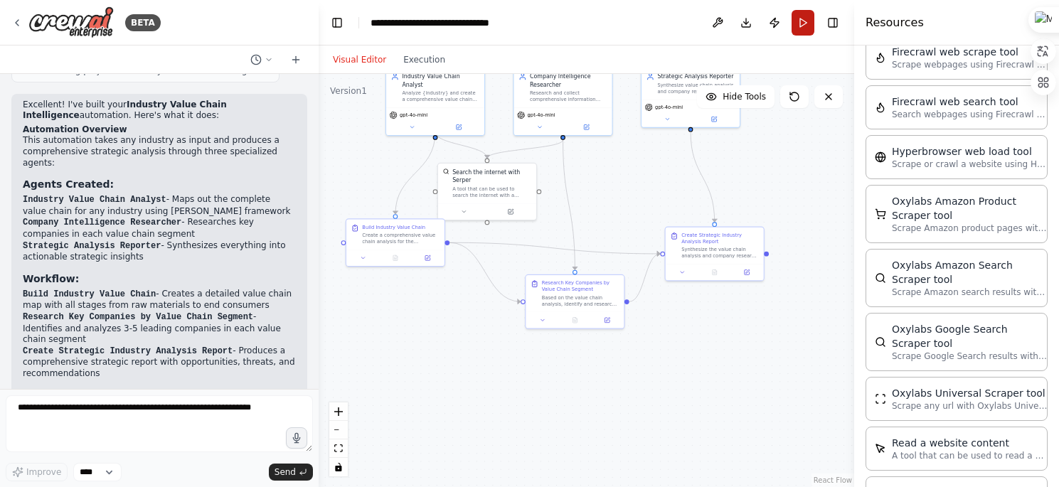
click at [800, 26] on button "Run" at bounding box center [803, 23] width 23 height 26
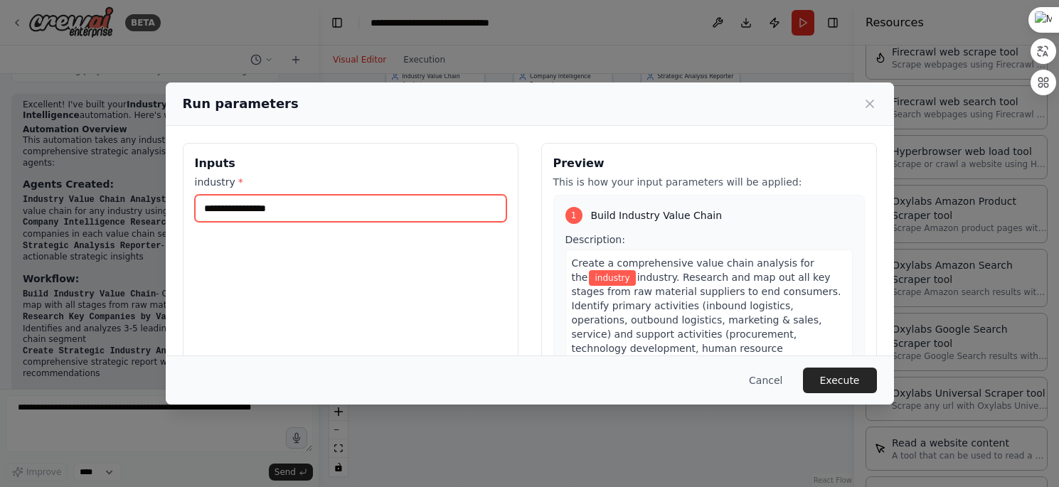
click at [306, 213] on input "industry *" at bounding box center [351, 208] width 312 height 27
type input "*"
type input "**********"
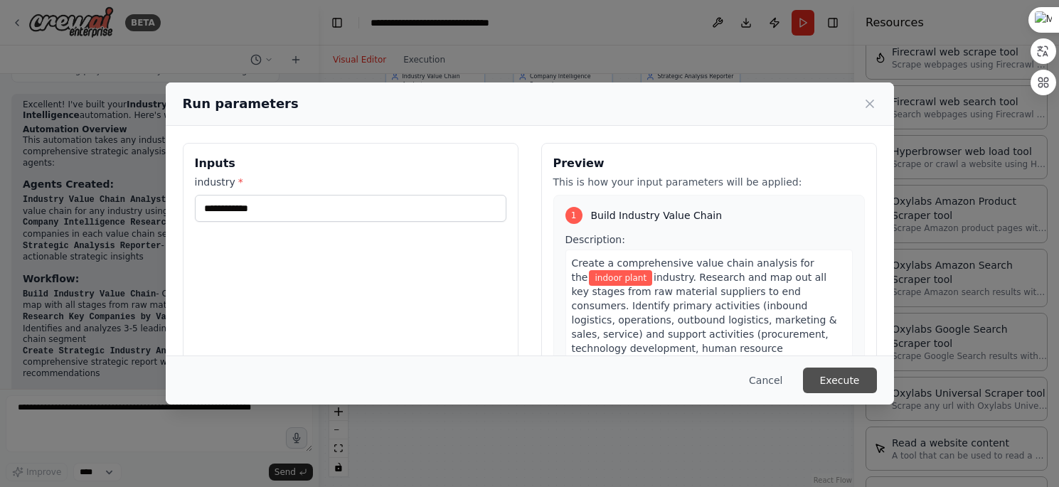
click at [841, 378] on button "Execute" at bounding box center [840, 381] width 74 height 26
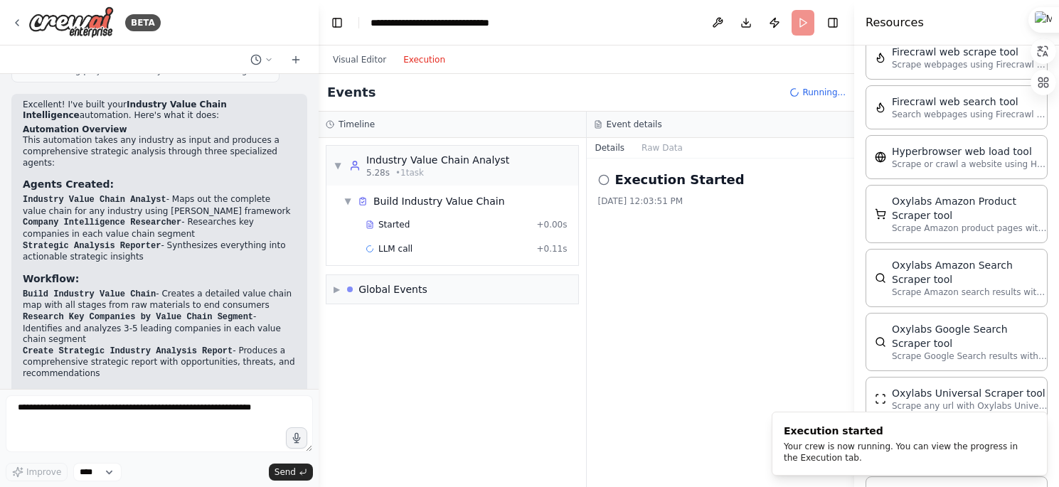
click at [417, 57] on button "Execution" at bounding box center [424, 59] width 59 height 17
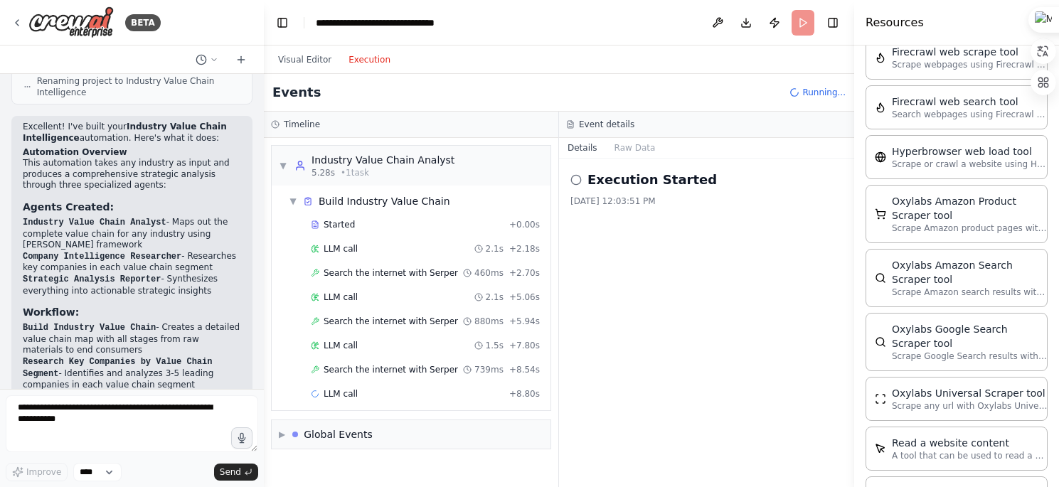
scroll to position [950, 0]
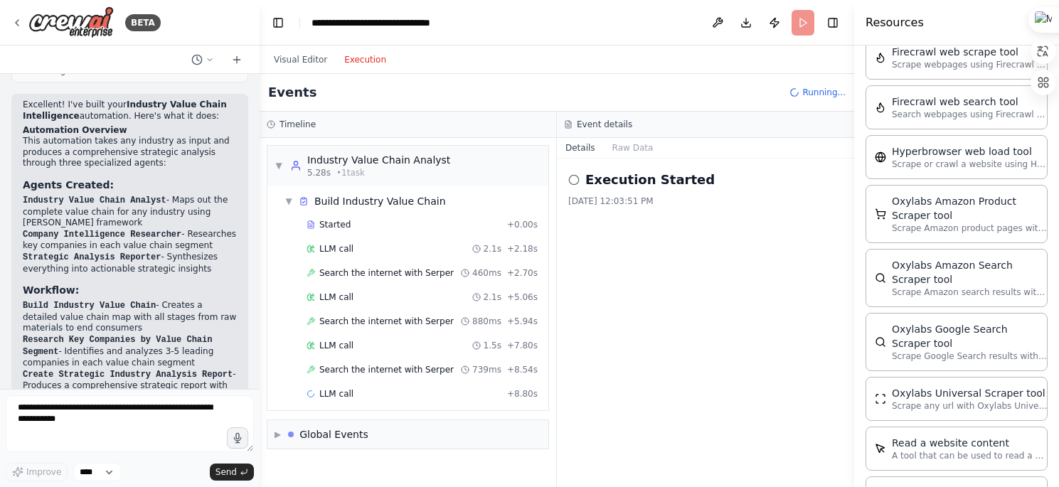
drag, startPoint x: 316, startPoint y: 281, endPoint x: 260, endPoint y: 281, distance: 56.2
click at [260, 281] on div "BETA i am a marketing analyst. i want to build an automation to study any indus…" at bounding box center [529, 243] width 1059 height 487
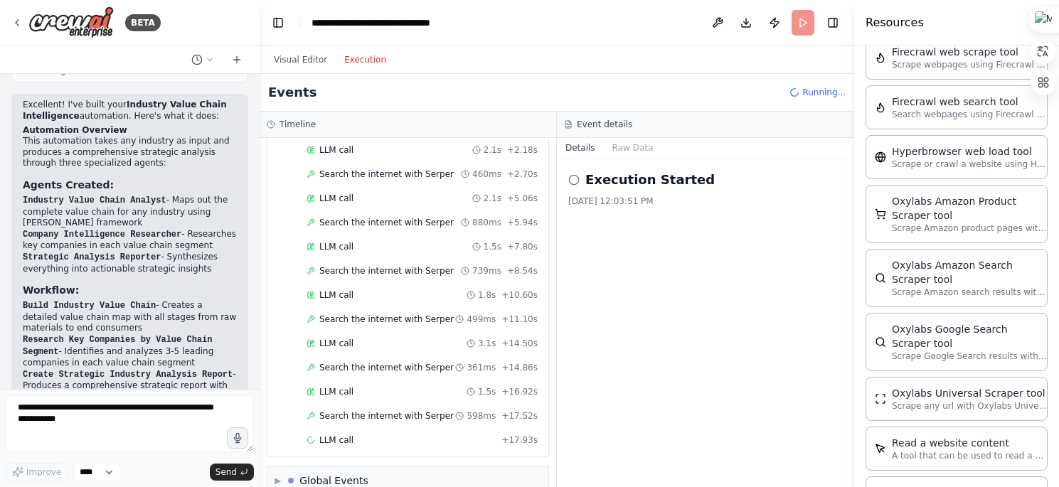
scroll to position [123, 0]
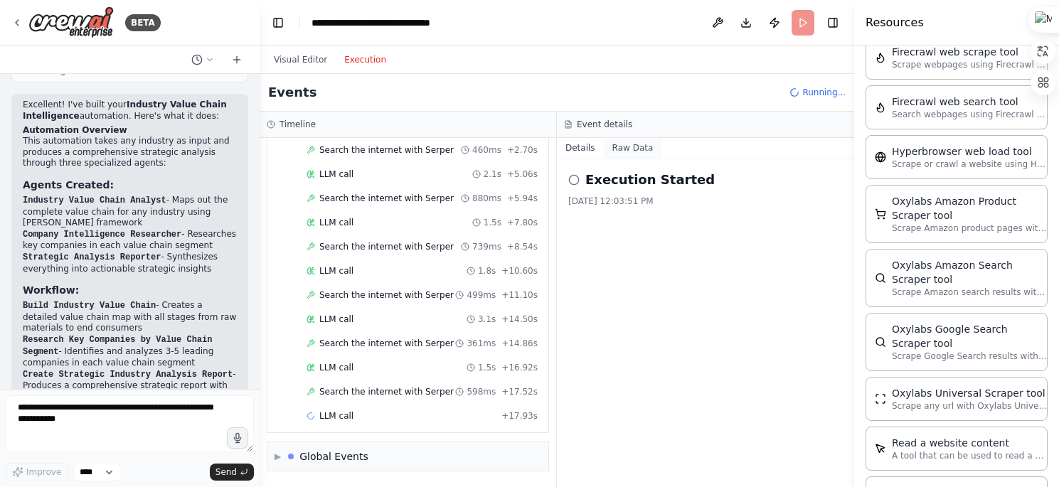
click at [626, 148] on button "Raw Data" at bounding box center [633, 148] width 58 height 20
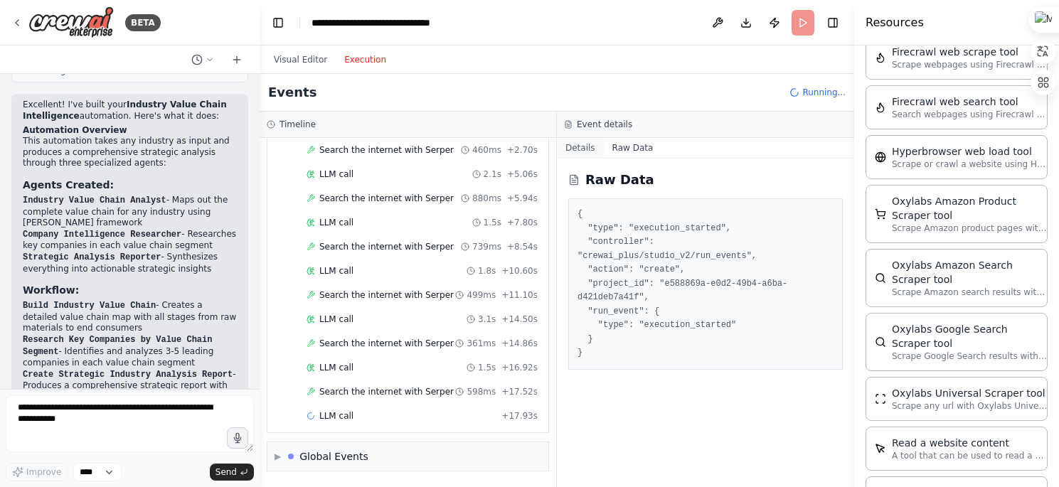
click at [565, 142] on button "Details" at bounding box center [580, 148] width 47 height 20
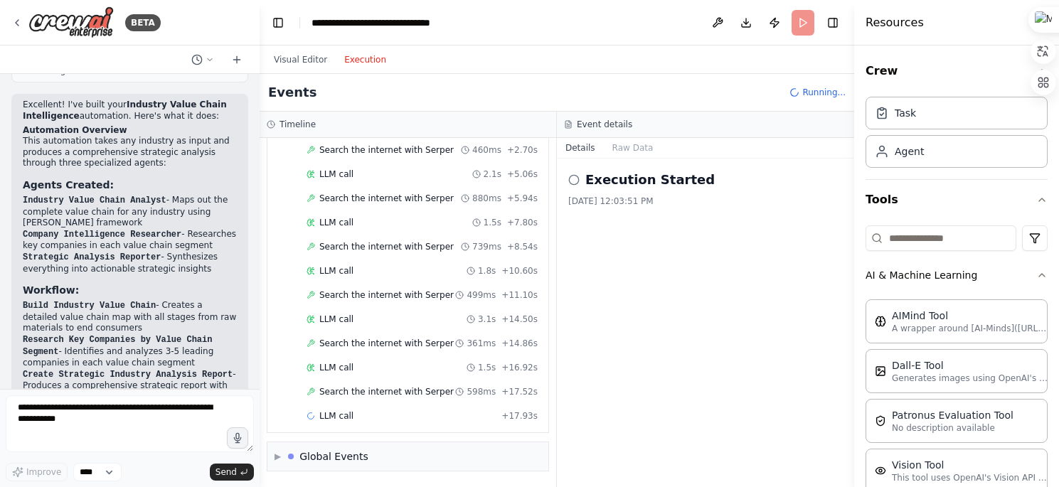
scroll to position [147, 0]
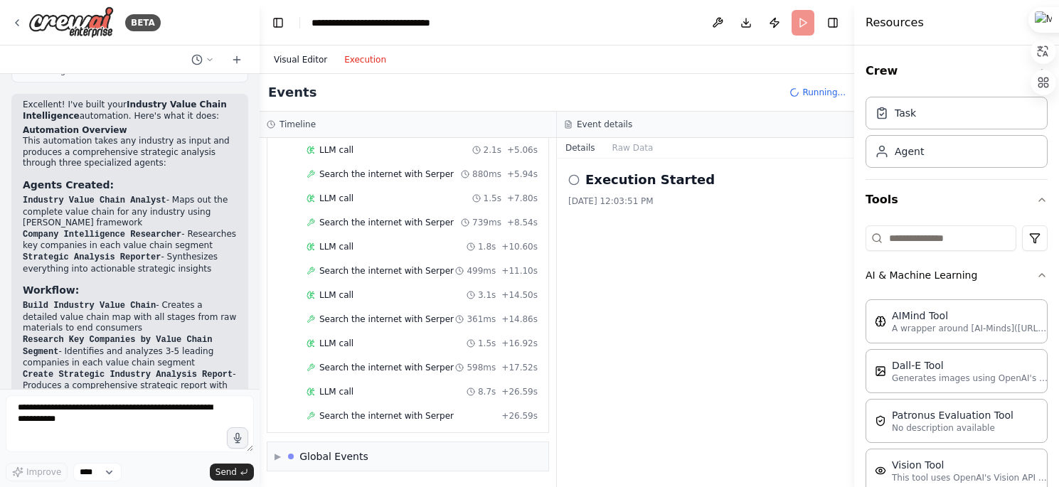
click at [303, 59] on button "Visual Editor" at bounding box center [300, 59] width 70 height 17
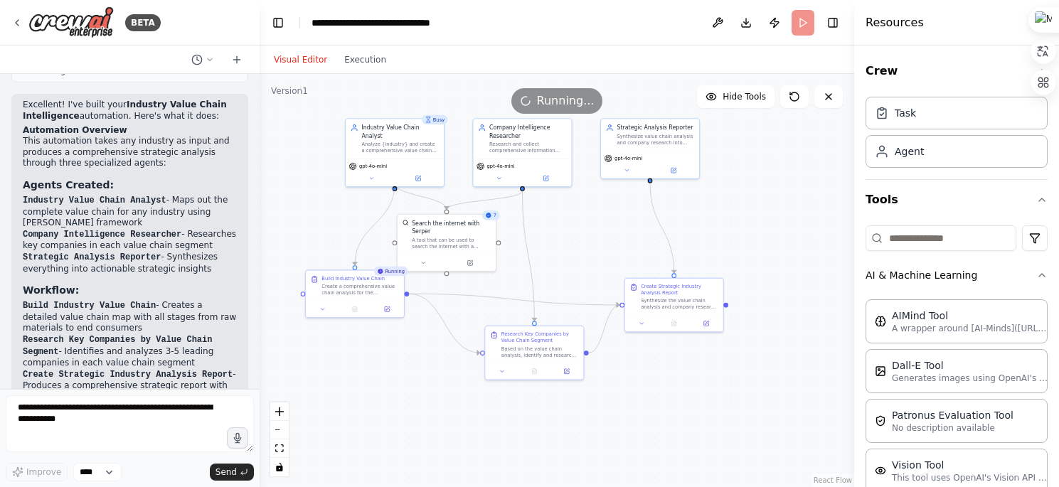
drag, startPoint x: 582, startPoint y: 198, endPoint x: 600, endPoint y: 249, distance: 54.5
click at [600, 249] on div ".deletable-edge-delete-btn { width: 20px; height: 20px; border: 0px solid #ffff…" at bounding box center [557, 280] width 595 height 413
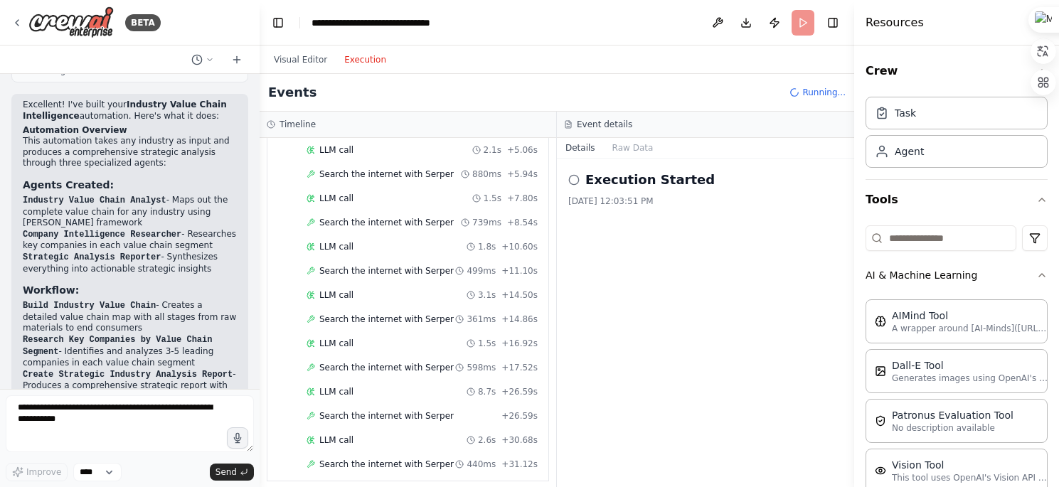
click at [363, 65] on button "Execution" at bounding box center [365, 59] width 59 height 17
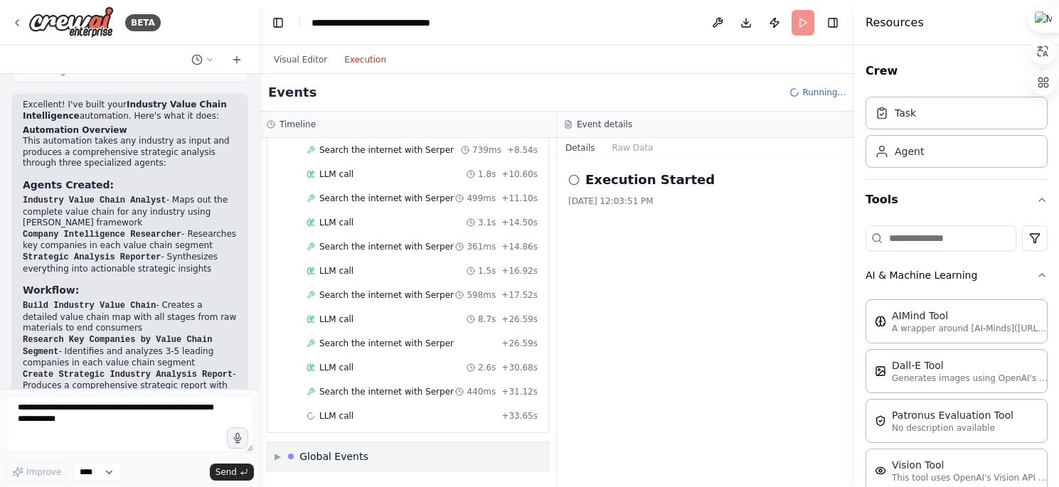
click at [408, 463] on div "▶ Global Events" at bounding box center [407, 456] width 281 height 28
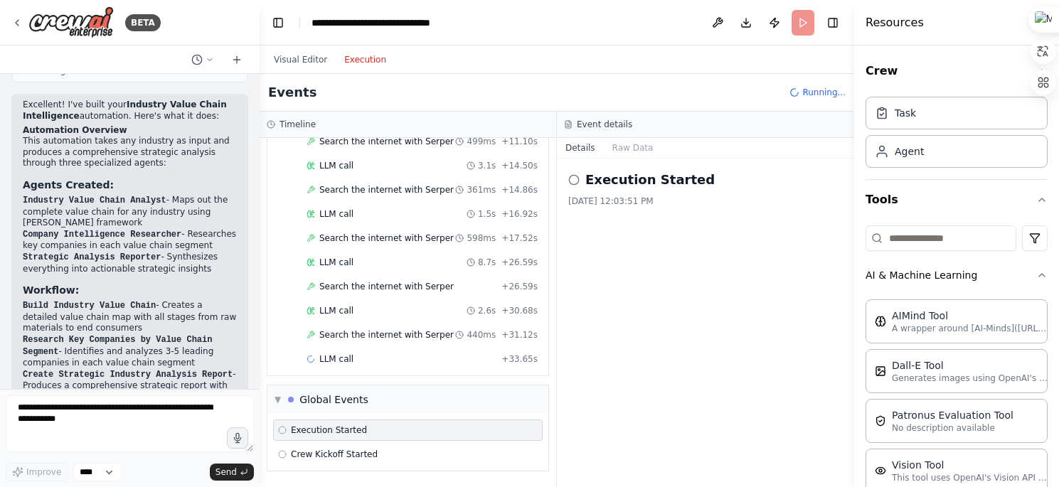
scroll to position [275, 0]
click at [402, 461] on div "Crew Kickoff Started" at bounding box center [408, 455] width 260 height 11
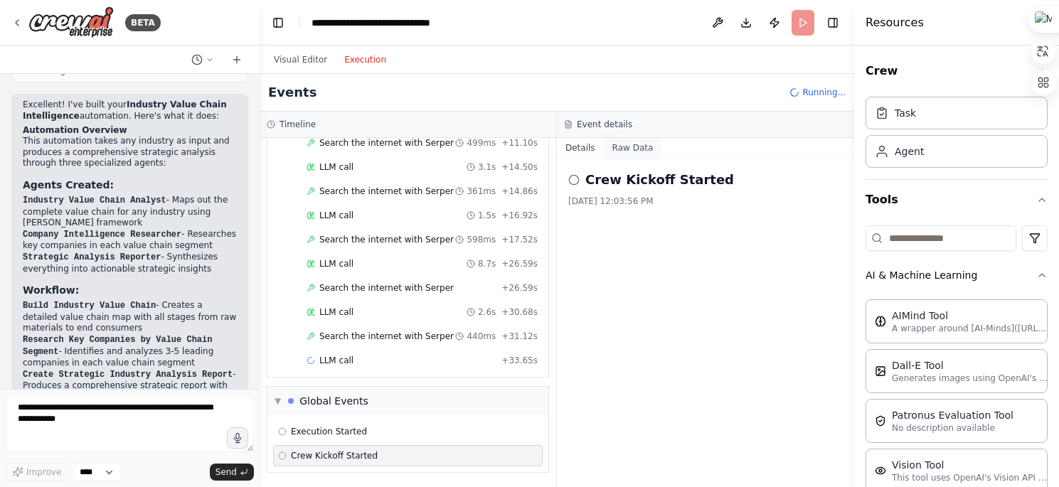
click at [630, 147] on button "Raw Data" at bounding box center [633, 148] width 58 height 20
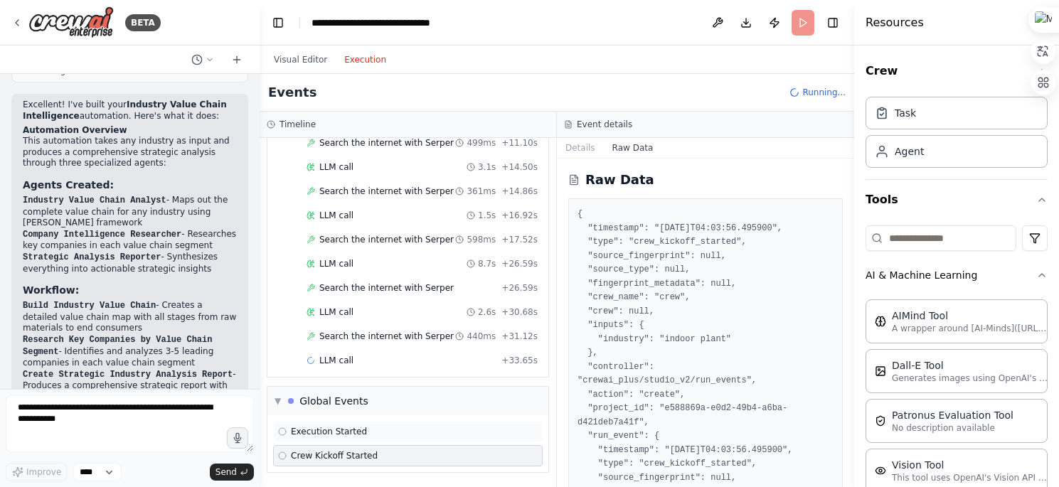
click at [365, 425] on div "Execution Started" at bounding box center [408, 431] width 270 height 21
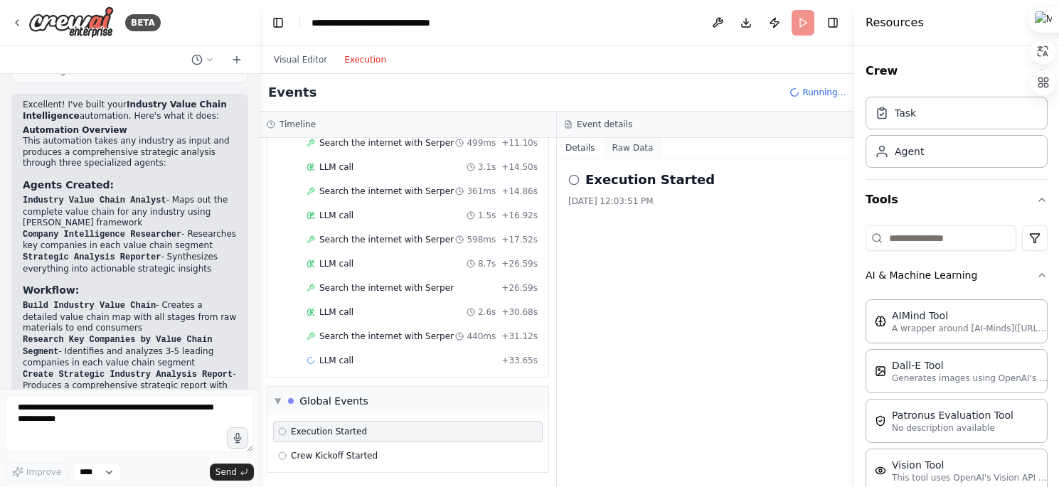
click at [626, 152] on button "Raw Data" at bounding box center [633, 148] width 58 height 20
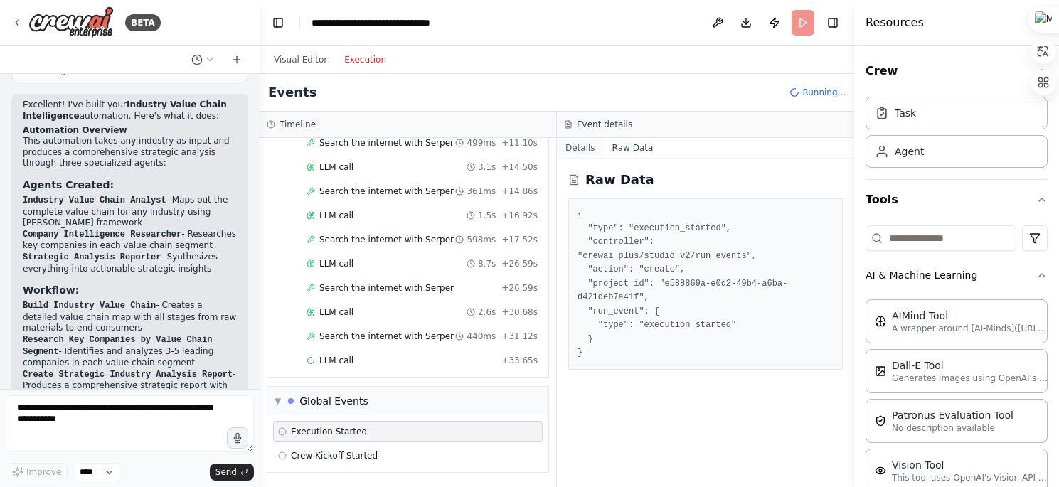
click at [589, 149] on button "Details" at bounding box center [580, 148] width 47 height 20
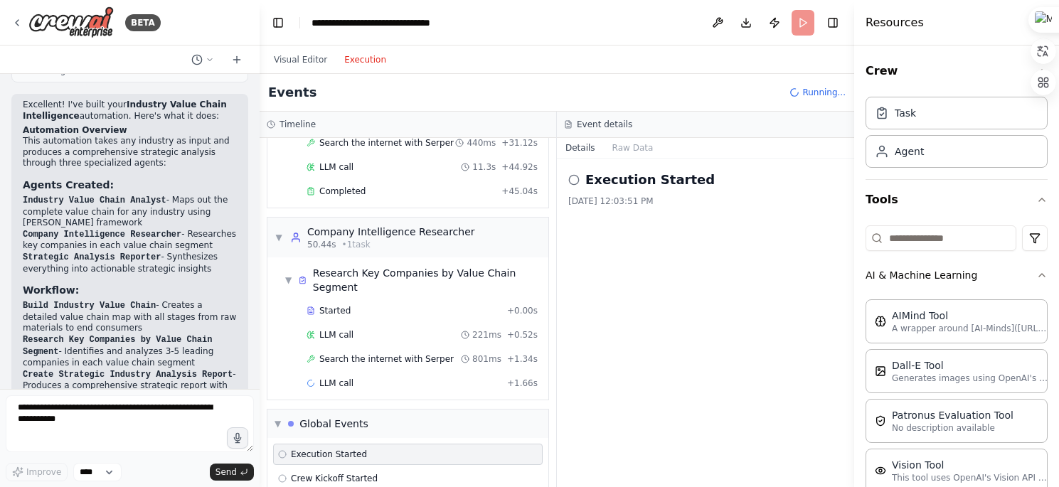
scroll to position [493, 0]
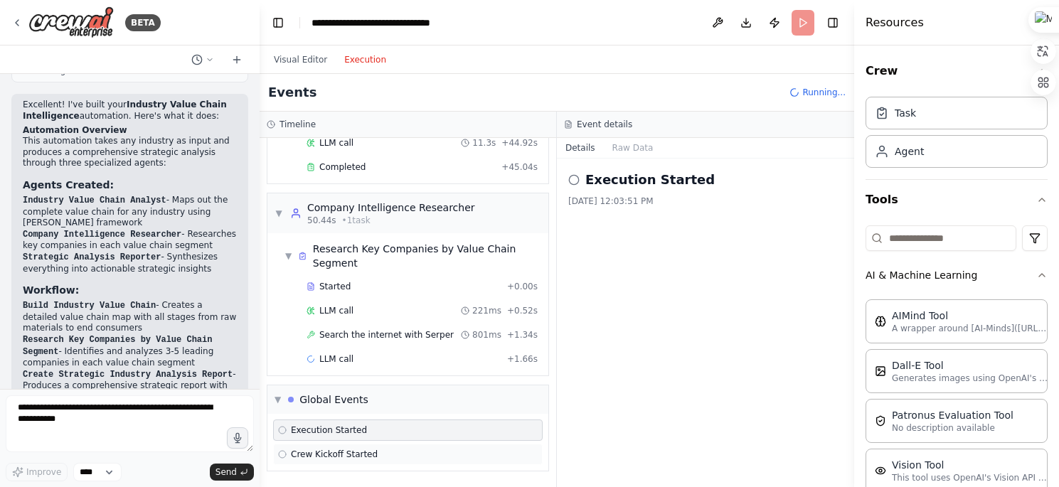
click at [412, 457] on div "Crew Kickoff Started" at bounding box center [408, 454] width 260 height 11
click at [420, 432] on div "Execution Started" at bounding box center [408, 430] width 260 height 11
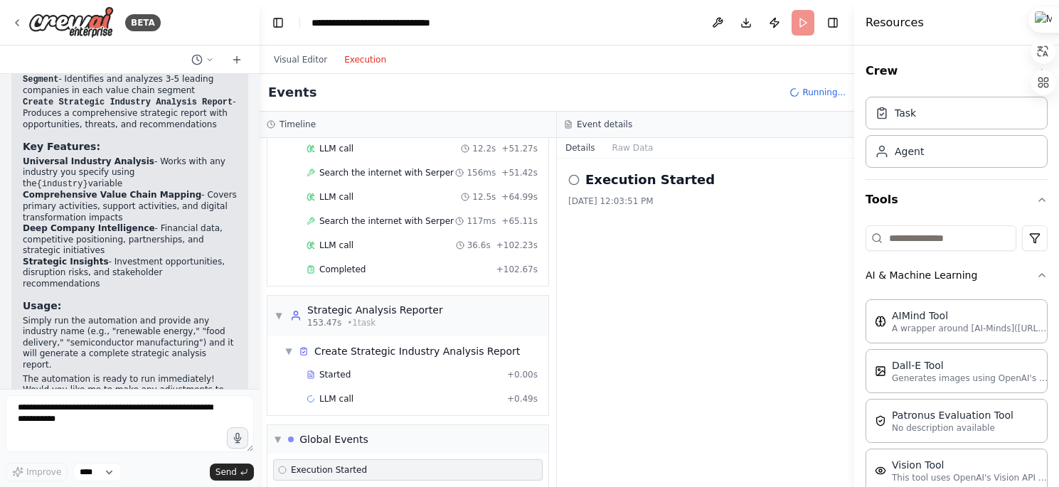
scroll to position [840, 0]
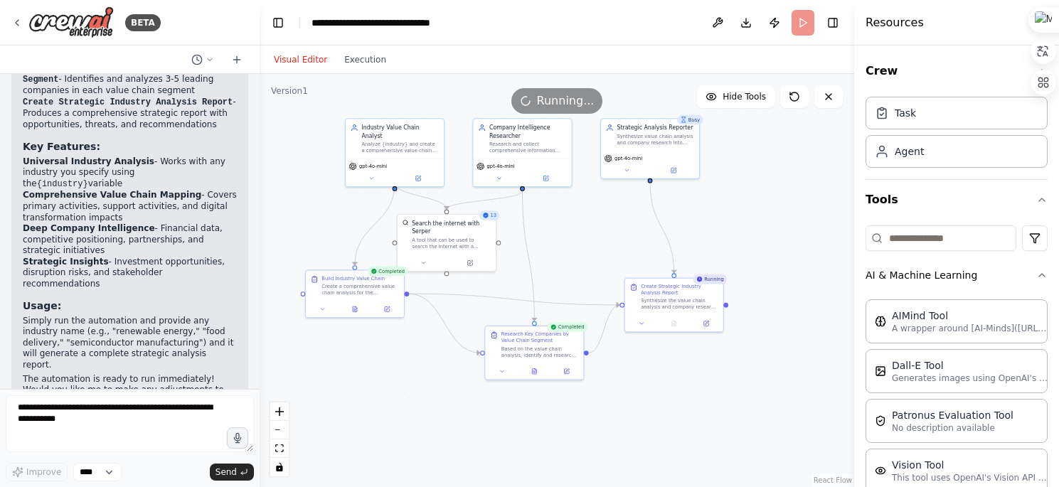
click at [300, 65] on button "Visual Editor" at bounding box center [300, 59] width 70 height 17
click at [358, 58] on button "Execution" at bounding box center [365, 59] width 59 height 17
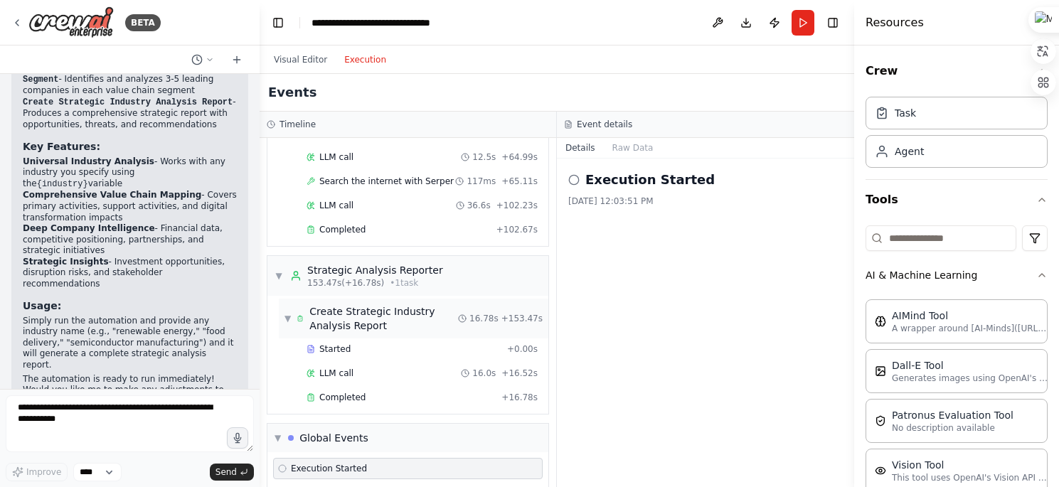
scroll to position [927, 0]
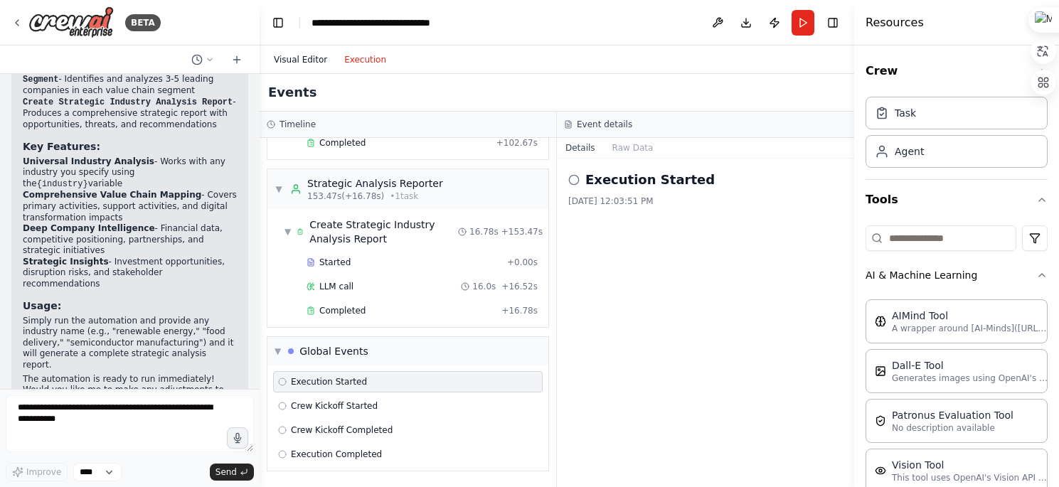
click at [303, 53] on button "Visual Editor" at bounding box center [300, 59] width 70 height 17
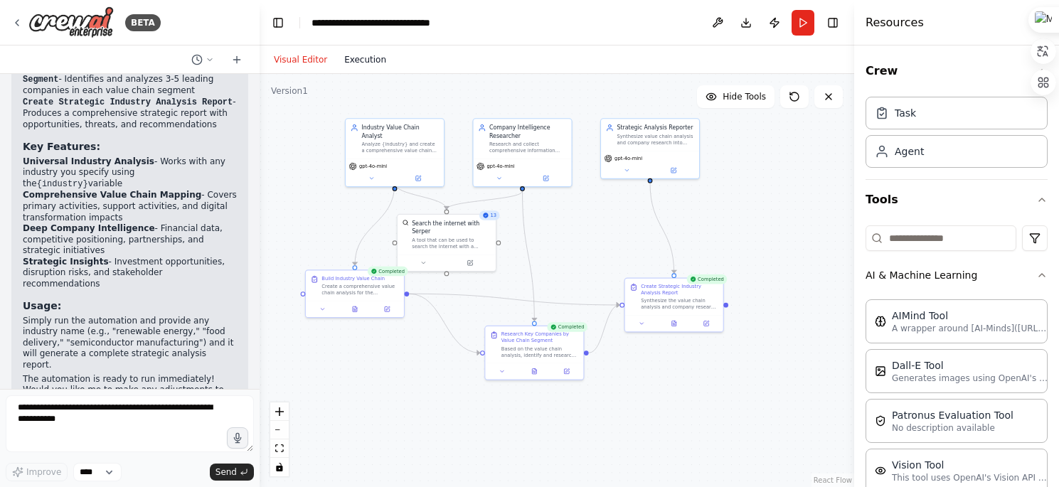
click at [381, 60] on button "Execution" at bounding box center [365, 59] width 59 height 17
